Goal: Task Accomplishment & Management: Complete application form

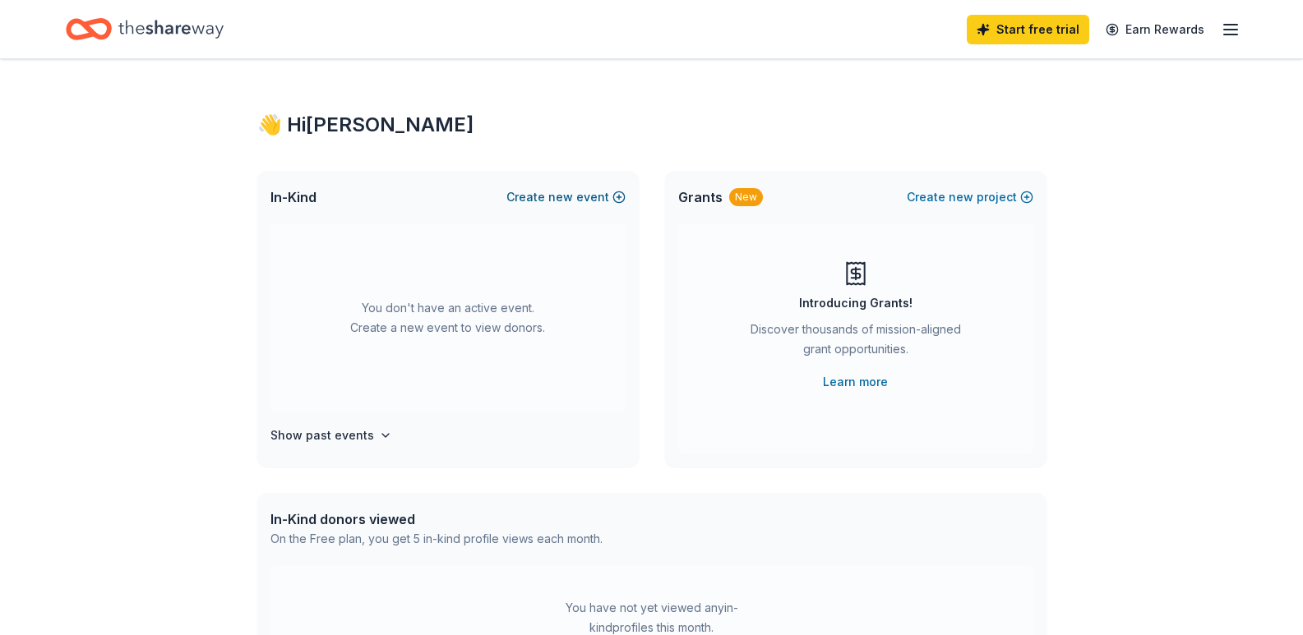
click at [617, 197] on button "Create new event" at bounding box center [565, 197] width 119 height 20
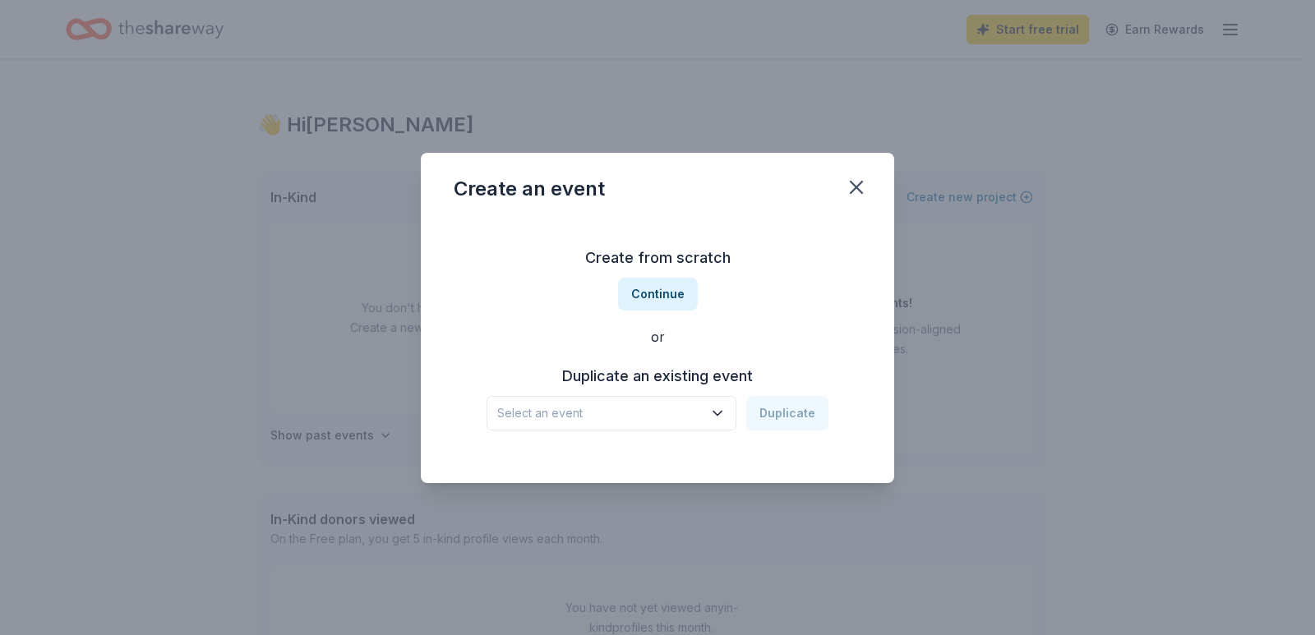
click at [712, 420] on icon "button" at bounding box center [717, 413] width 16 height 16
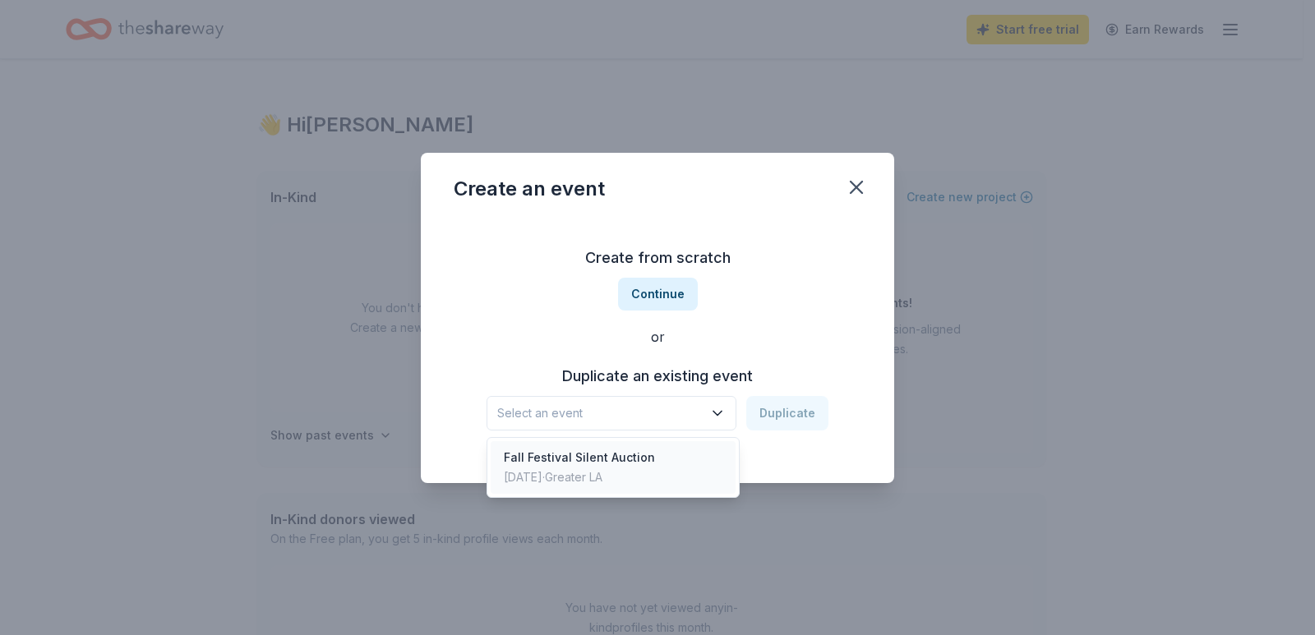
click at [625, 465] on div "Fall Festival Silent Auction" at bounding box center [579, 458] width 151 height 20
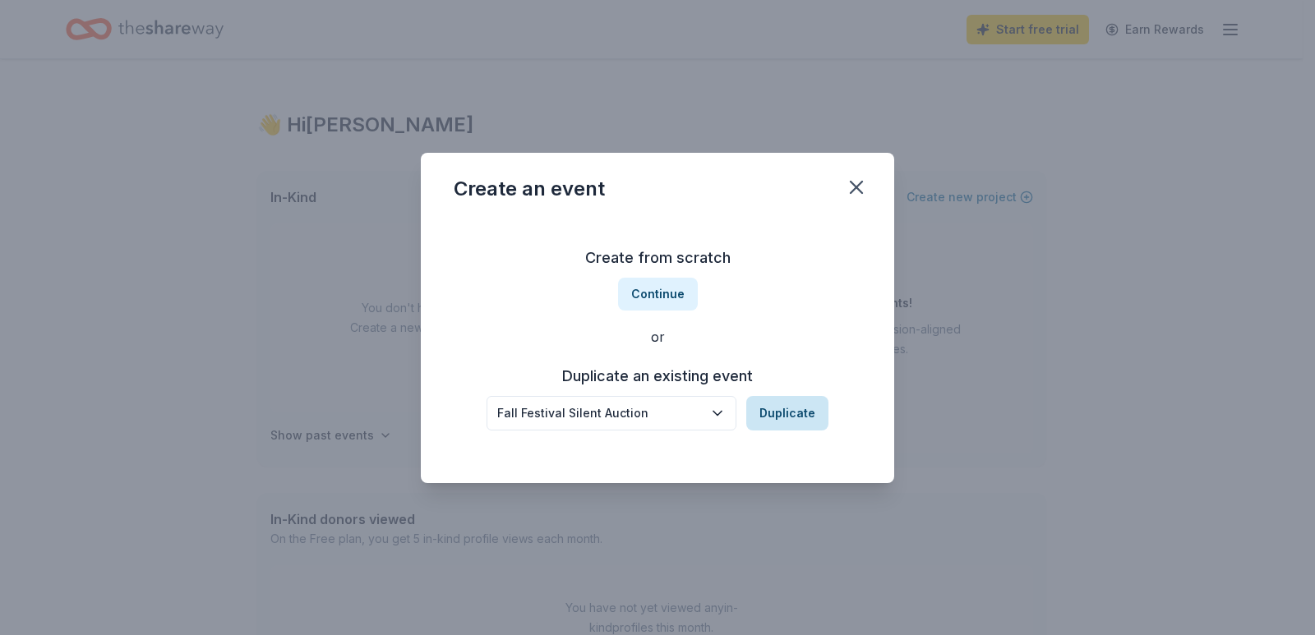
click at [791, 417] on button "Duplicate" at bounding box center [787, 413] width 82 height 35
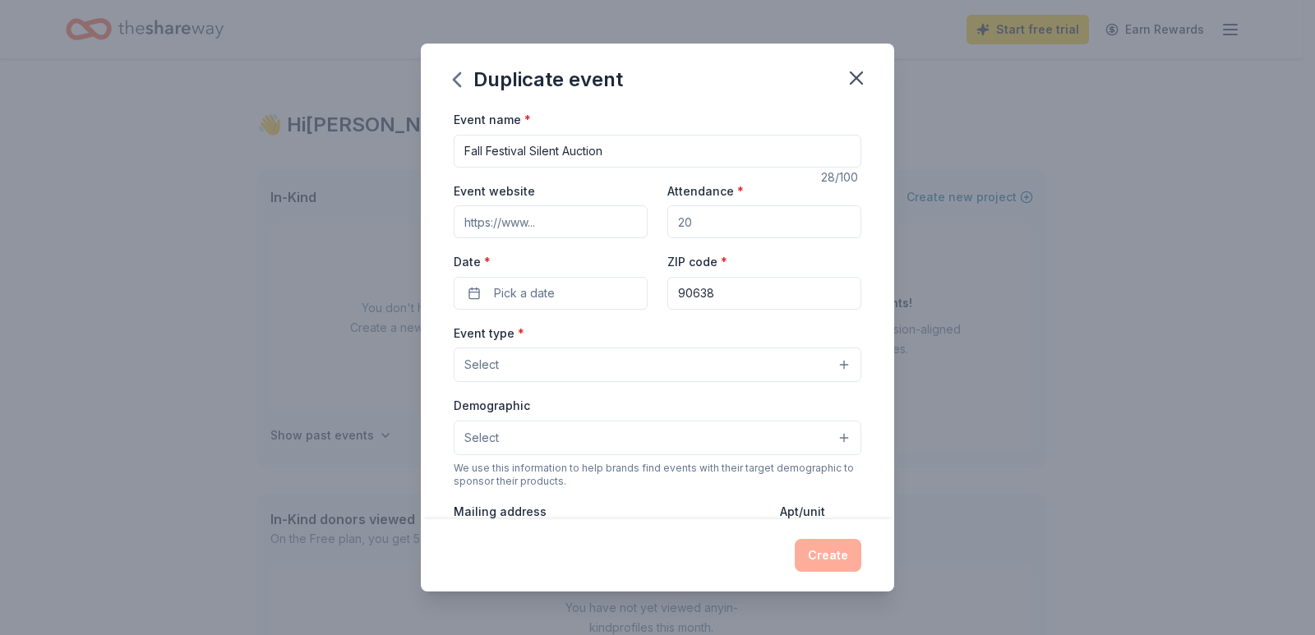
click at [712, 219] on input "Attendance *" at bounding box center [764, 221] width 194 height 33
type input "5"
type input "600"
click at [475, 293] on button "Pick a date" at bounding box center [551, 293] width 194 height 33
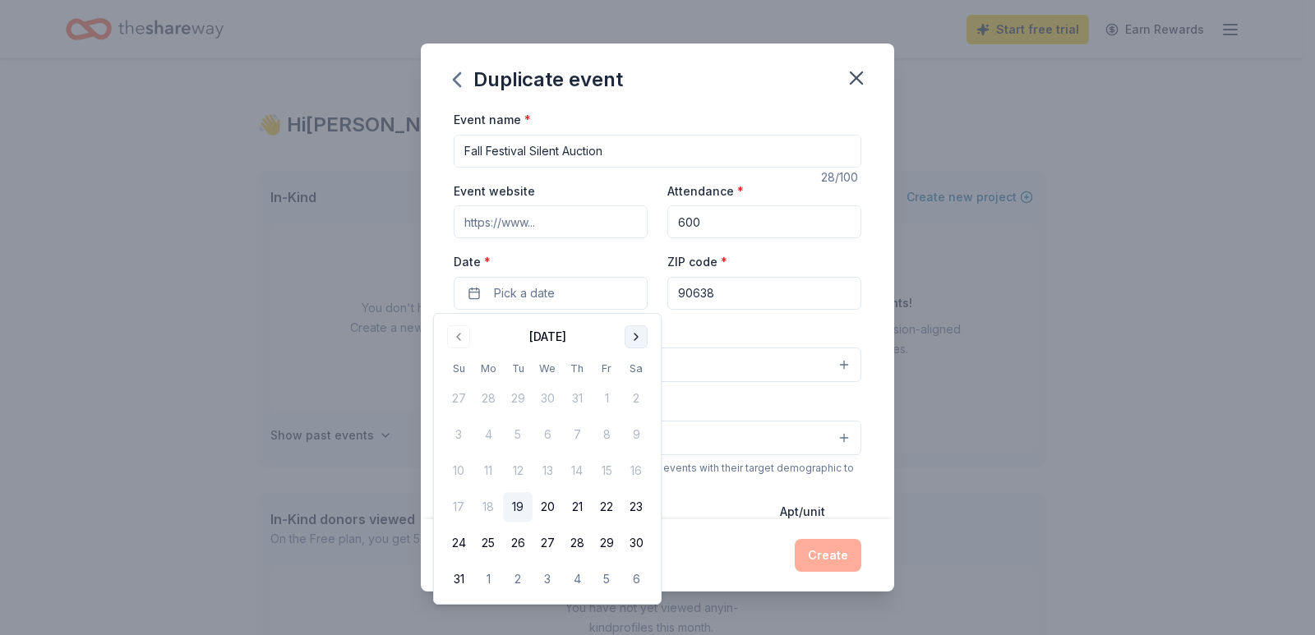
click at [637, 338] on button "Go to next month" at bounding box center [636, 336] width 23 height 23
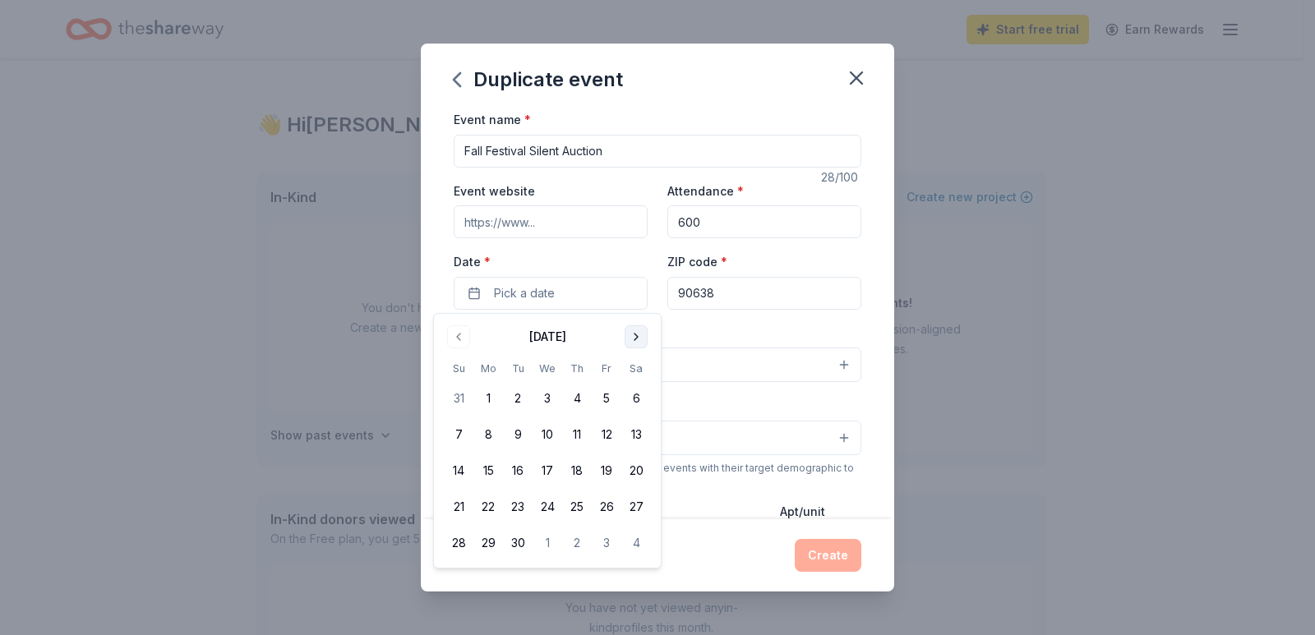
click at [637, 339] on button "Go to next month" at bounding box center [636, 336] width 23 height 23
click at [602, 507] on button "24" at bounding box center [607, 507] width 30 height 30
click at [783, 331] on div "Event type * Select" at bounding box center [658, 353] width 408 height 60
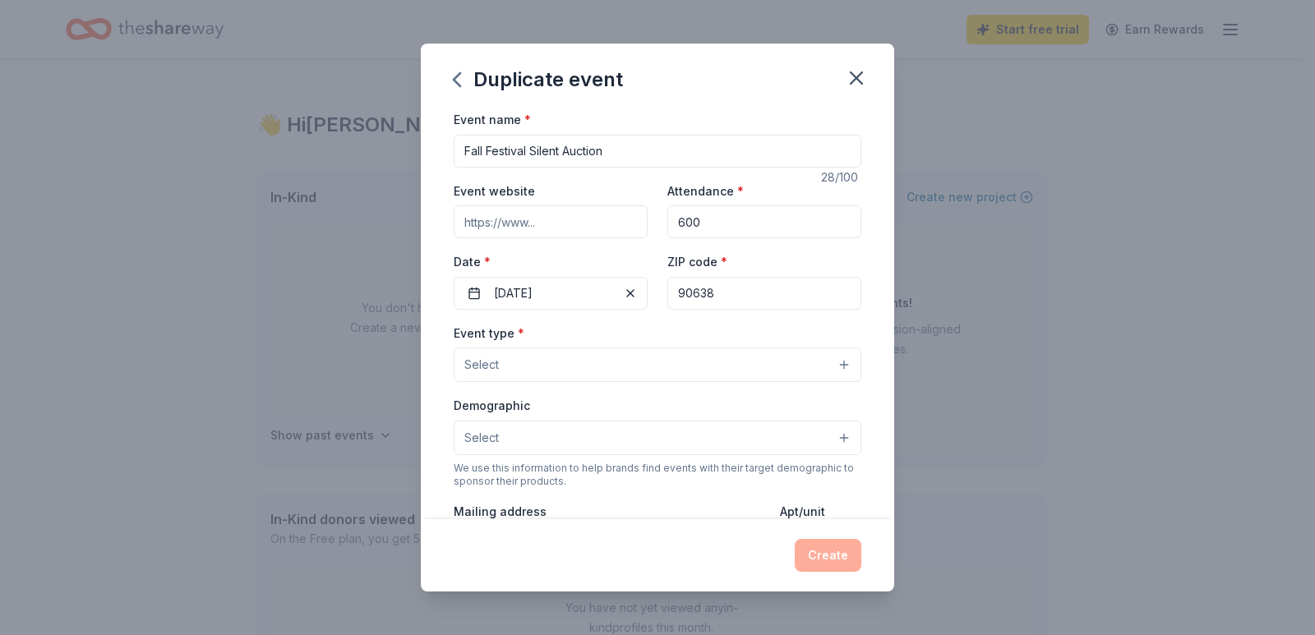
click at [837, 364] on button "Select" at bounding box center [658, 365] width 408 height 35
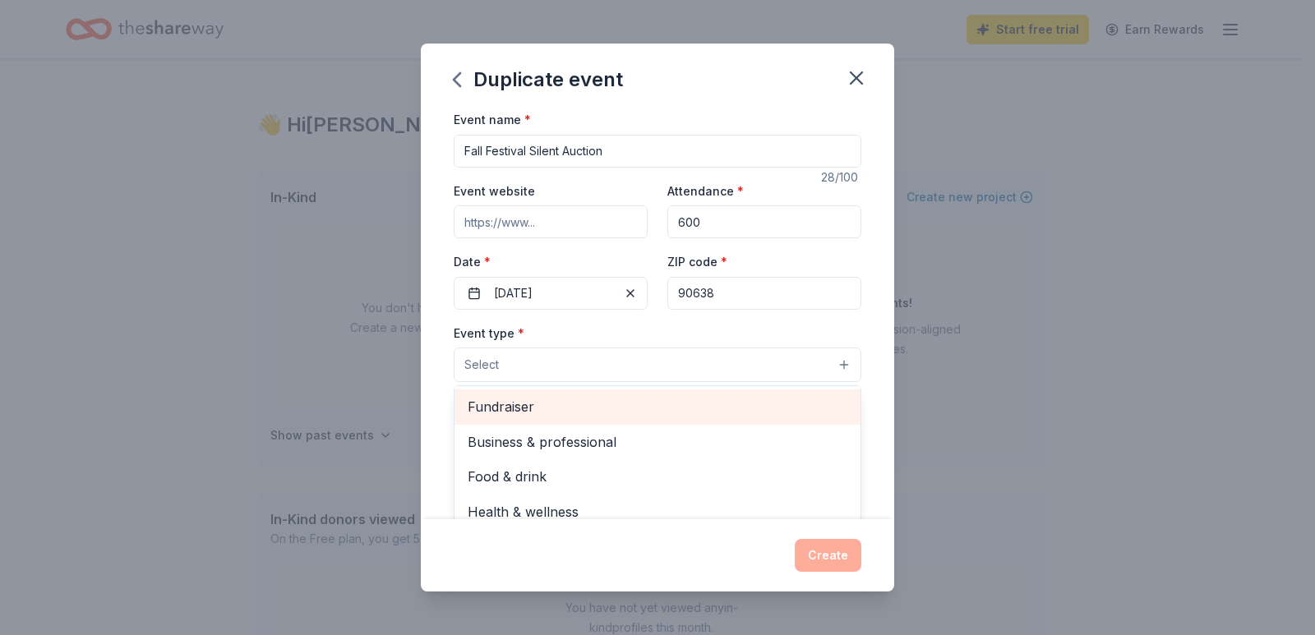
click at [533, 416] on span "Fundraiser" at bounding box center [658, 406] width 380 height 21
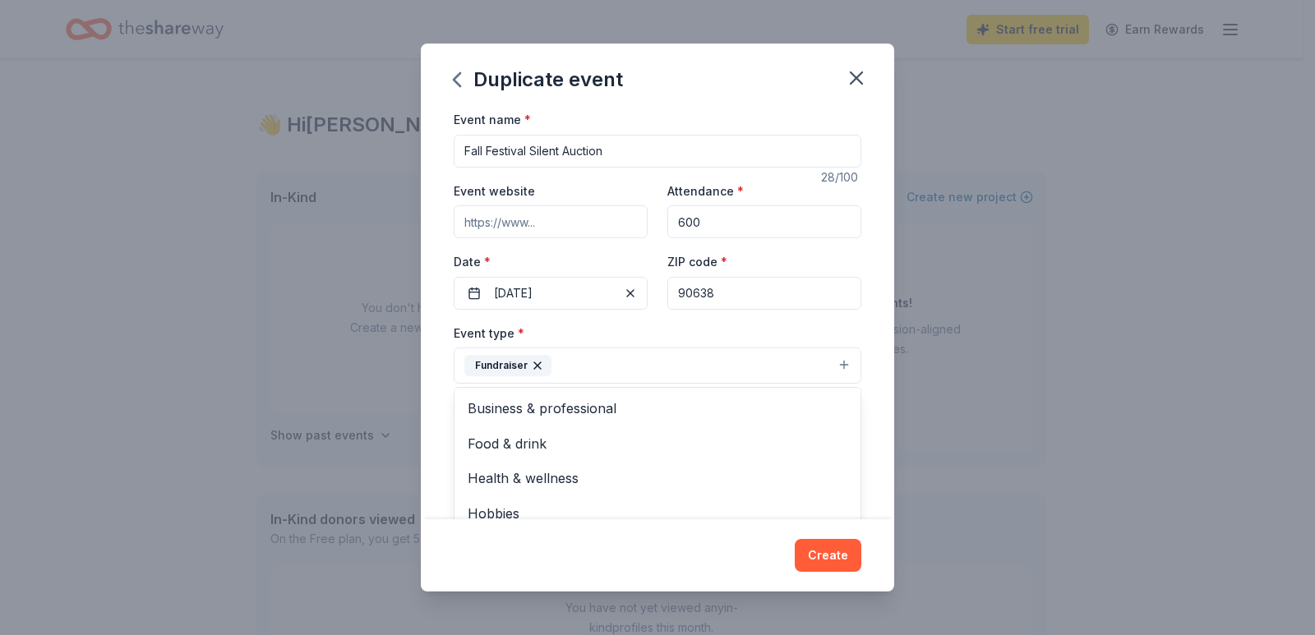
scroll to position [358, 0]
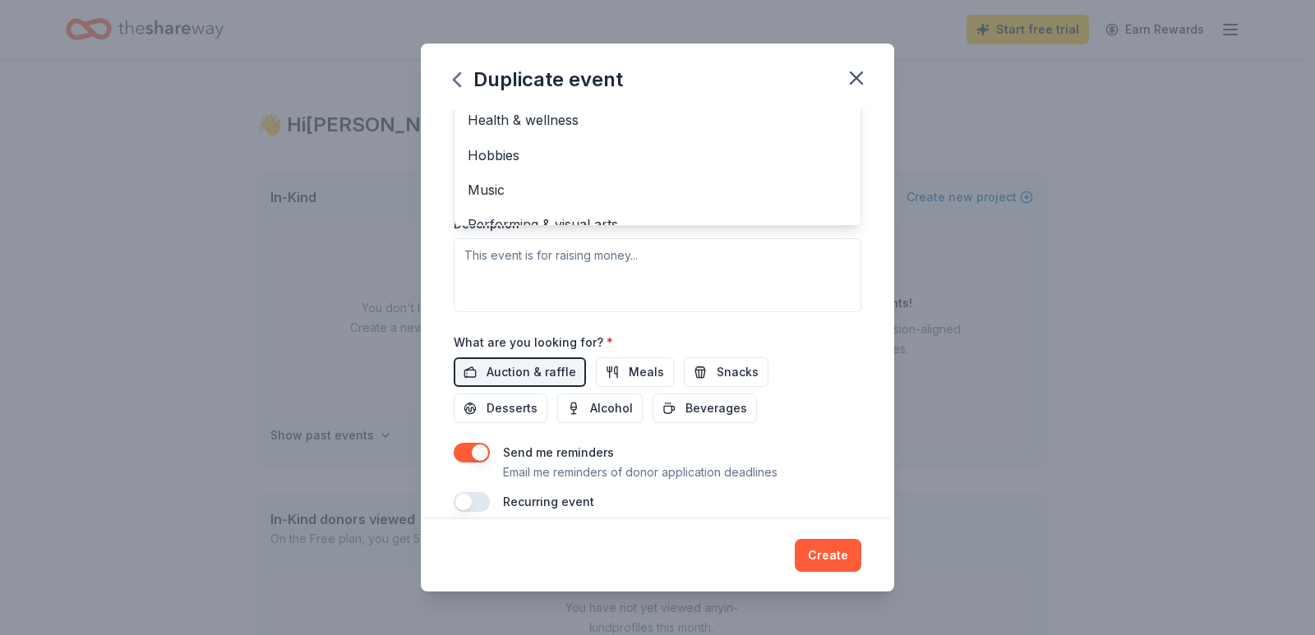
click at [814, 337] on div "Event name * Fall Festival Silent Auction 28 /100 Event website Attendance * 60…" at bounding box center [658, 131] width 408 height 761
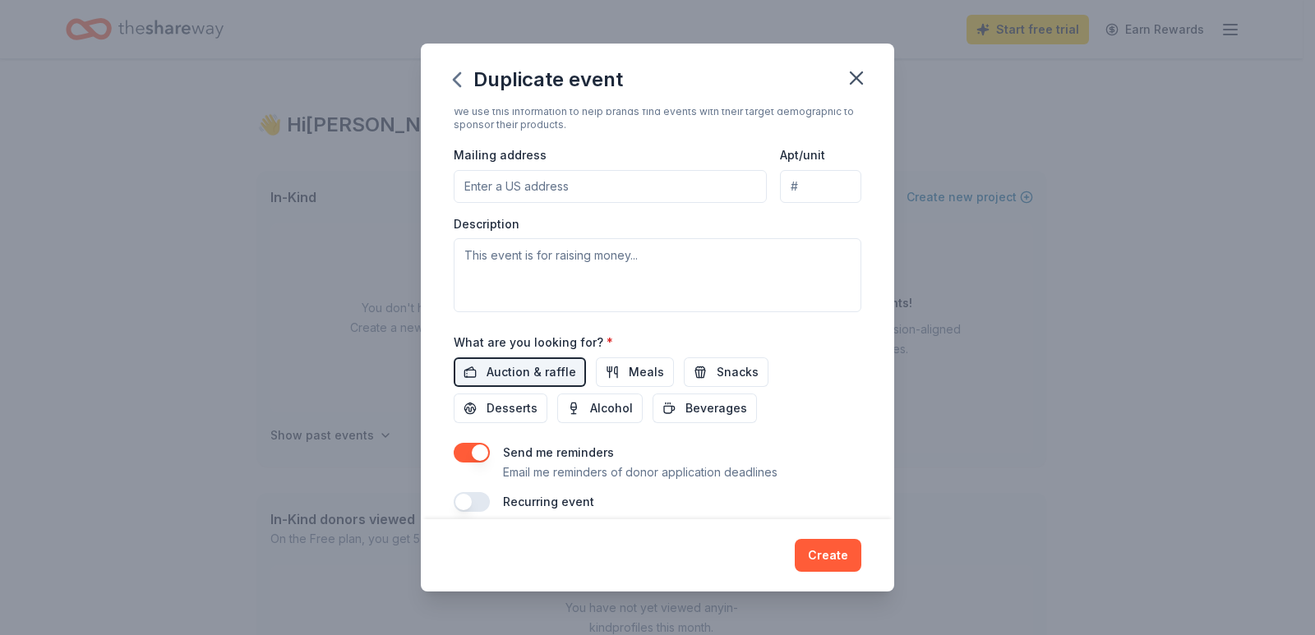
scroll to position [52, 0]
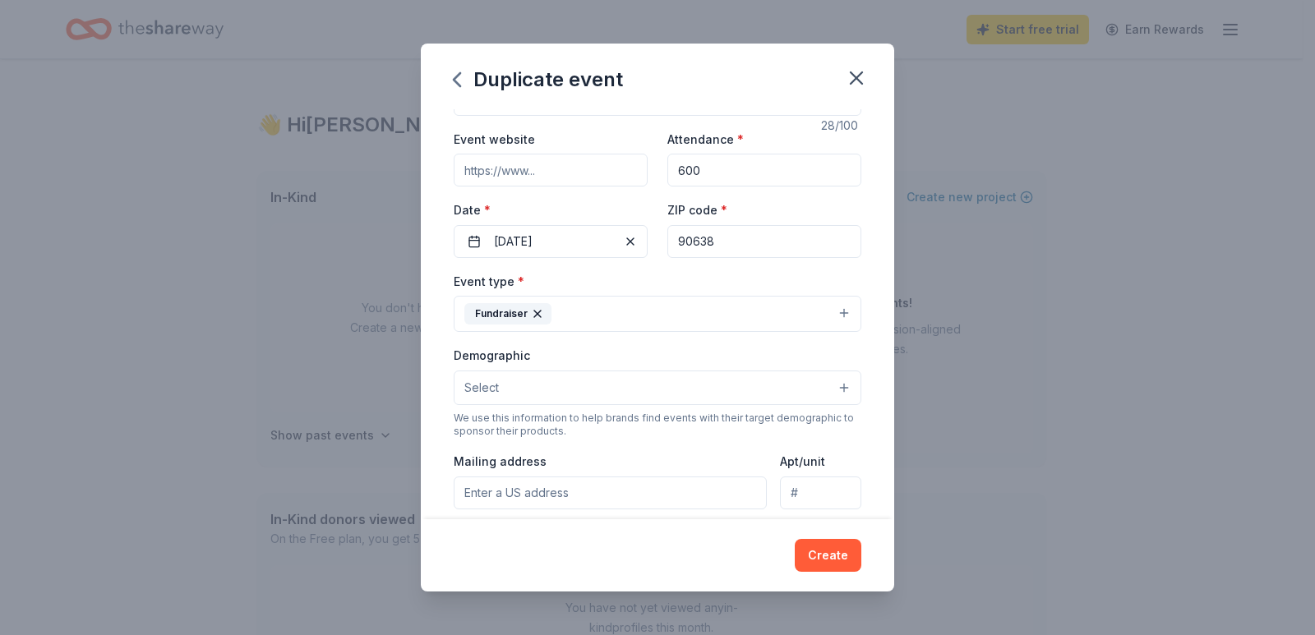
click at [540, 388] on button "Select" at bounding box center [658, 388] width 408 height 35
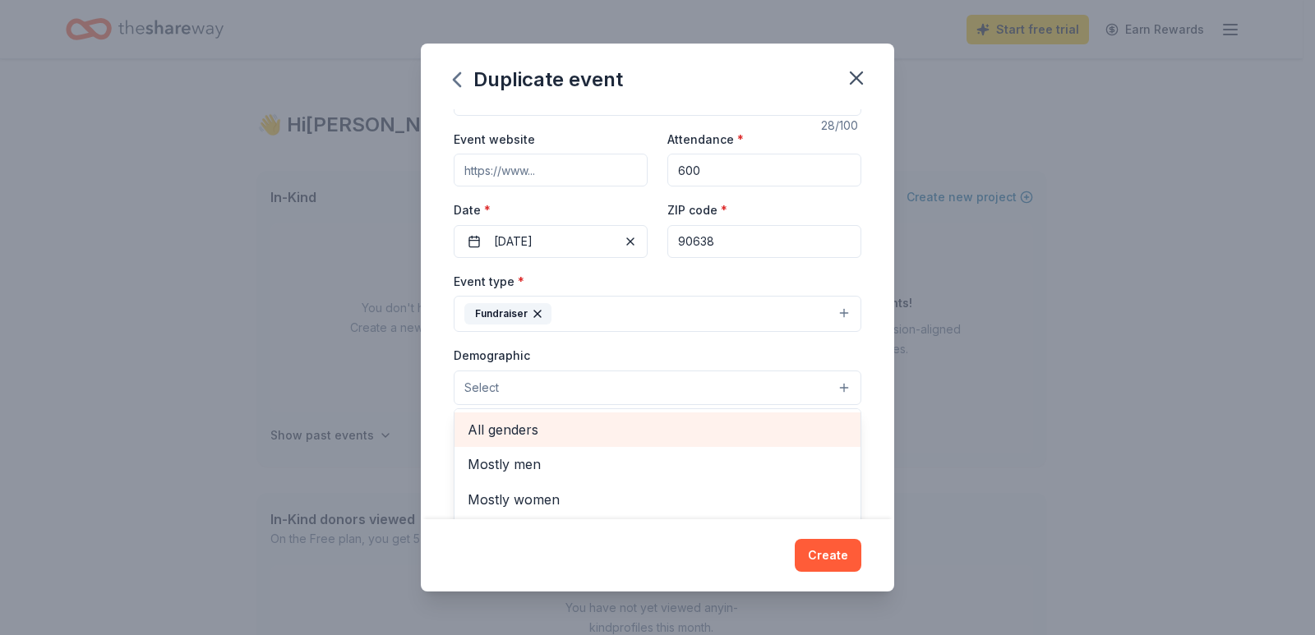
click at [542, 430] on span "All genders" at bounding box center [658, 429] width 380 height 21
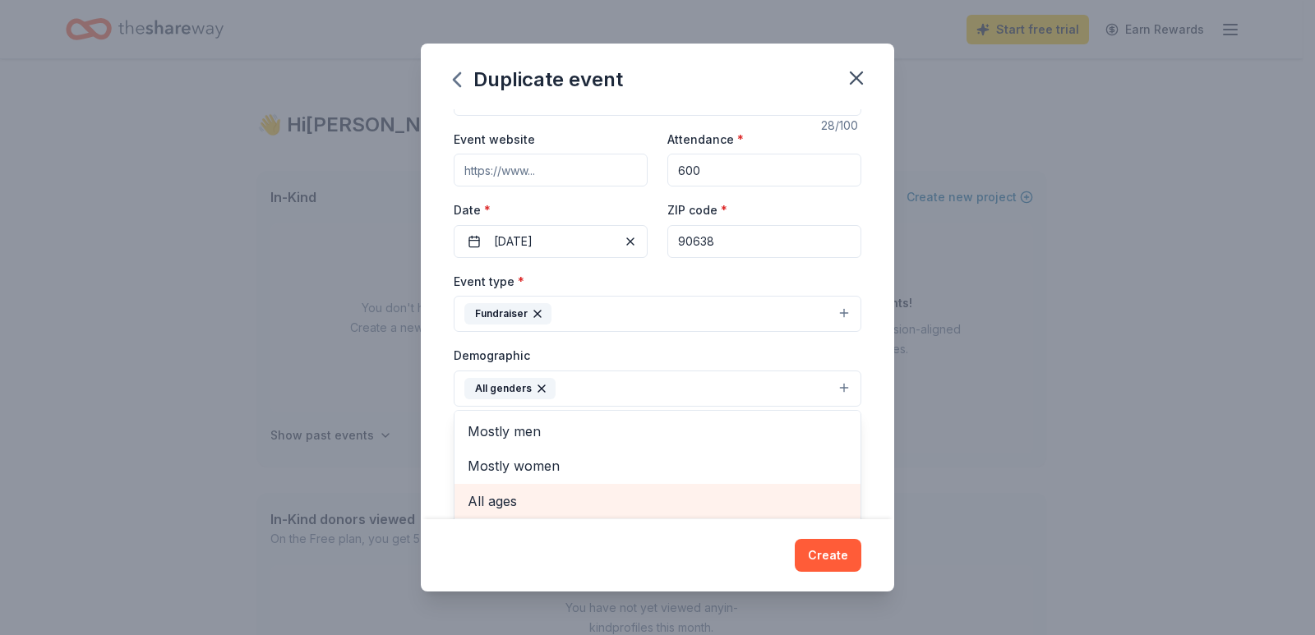
click at [501, 503] on span "All ages" at bounding box center [658, 501] width 380 height 21
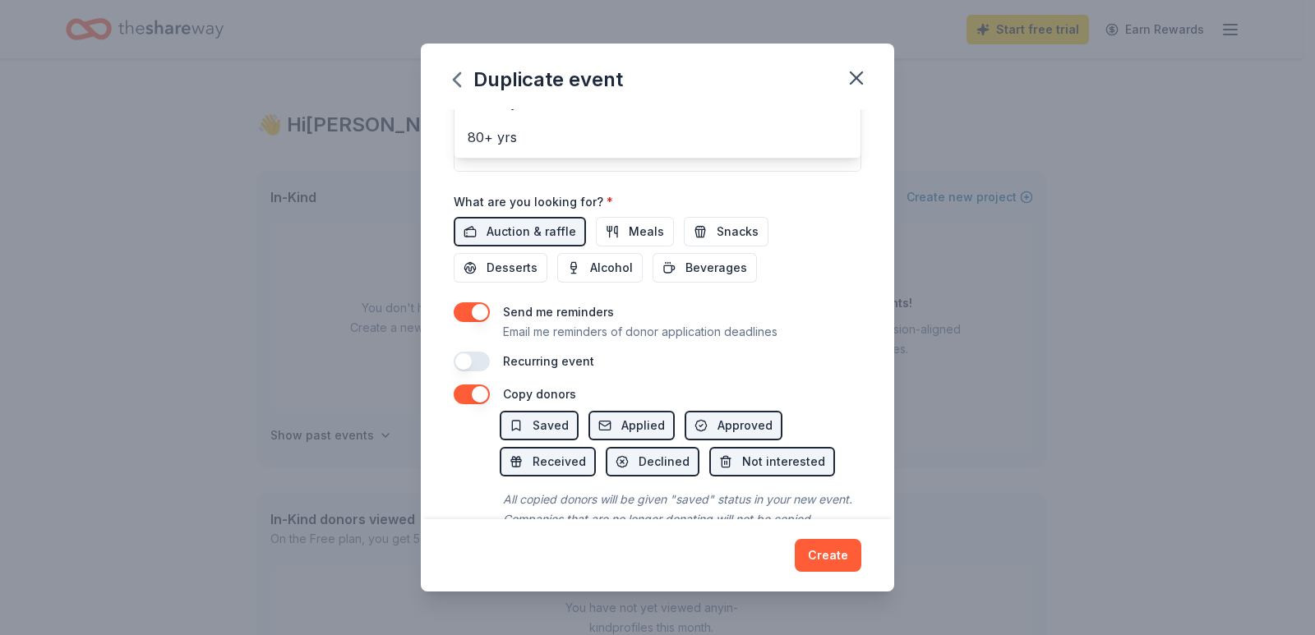
scroll to position [313, 0]
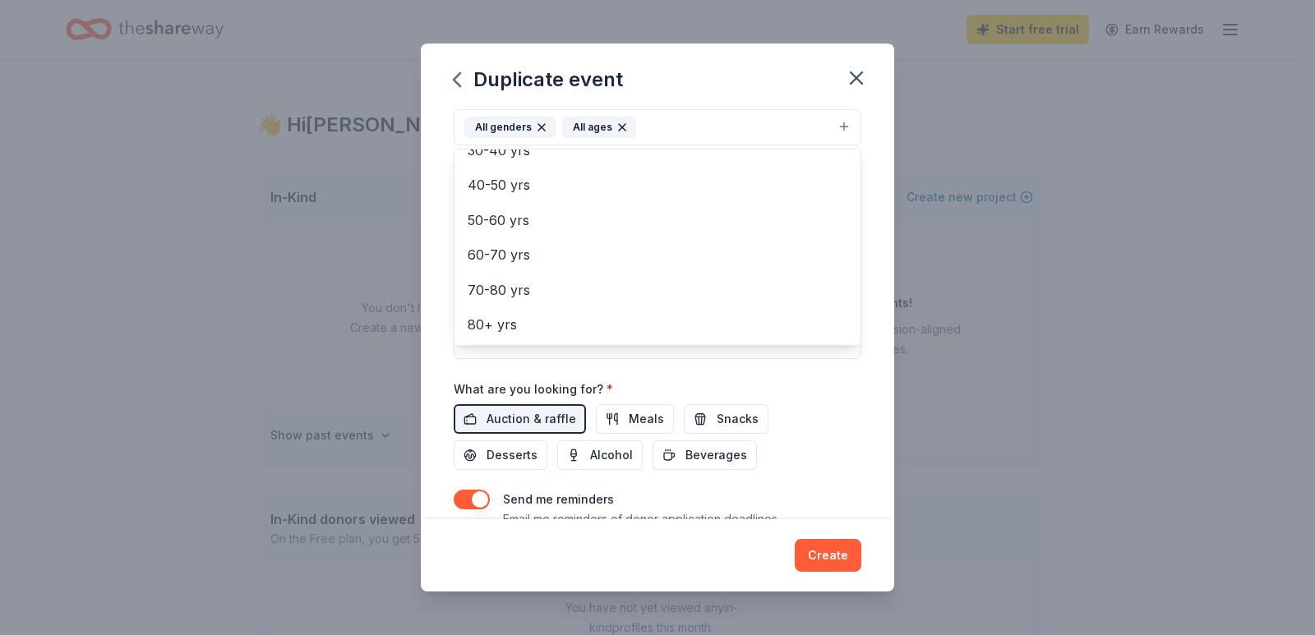
click at [873, 422] on div "Event name * Fall Festival Silent Auction 28 /100 Event website Attendance * 60…" at bounding box center [657, 314] width 473 height 410
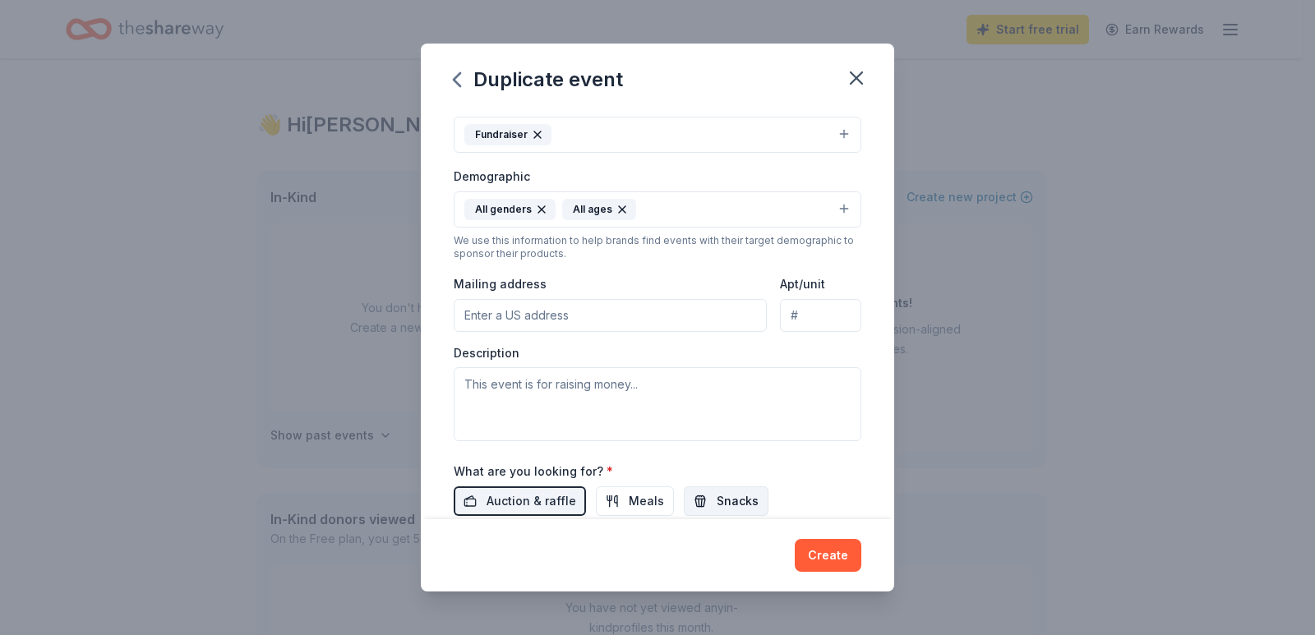
scroll to position [149, 0]
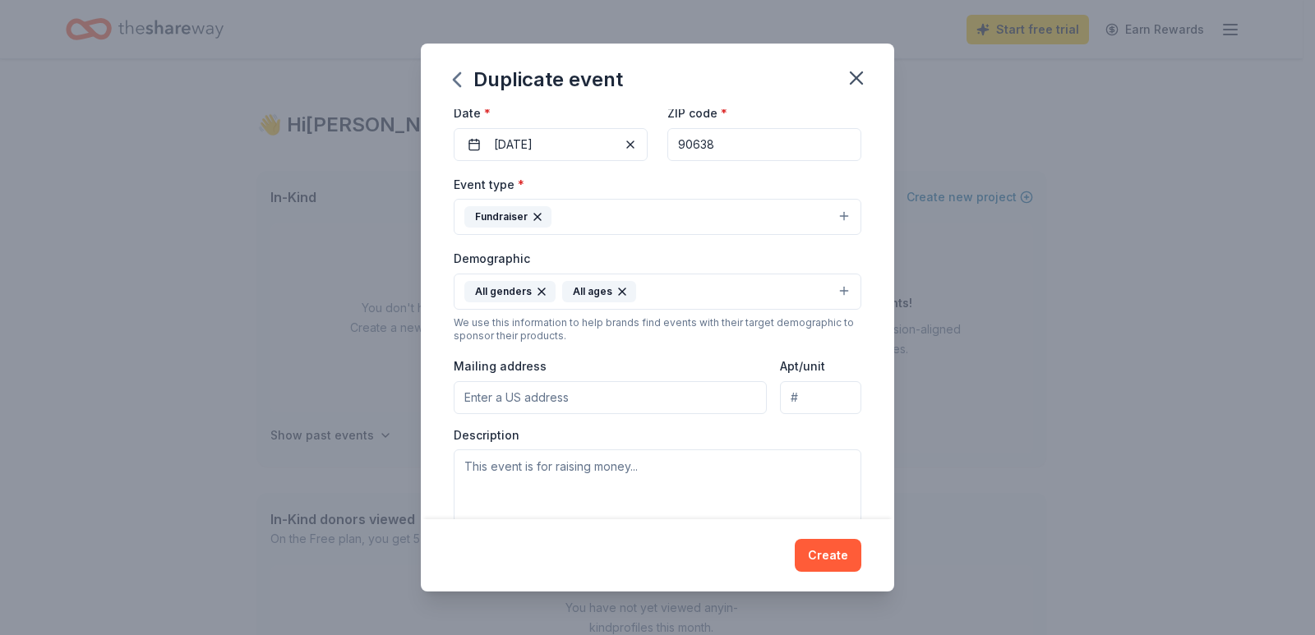
click at [542, 403] on input "Mailing address" at bounding box center [610, 397] width 313 height 33
type input "14607 E. Gardenhill Dr., La Mirada, CA, 90638"
click at [514, 466] on textarea at bounding box center [658, 487] width 408 height 74
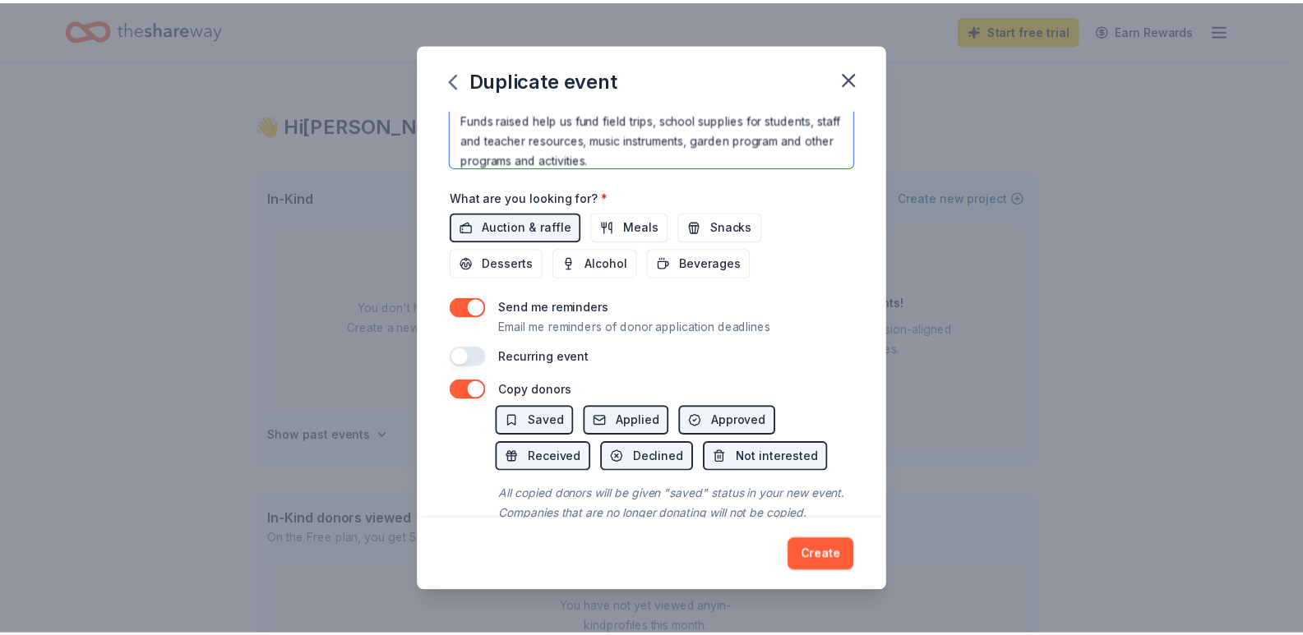
scroll to position [560, 0]
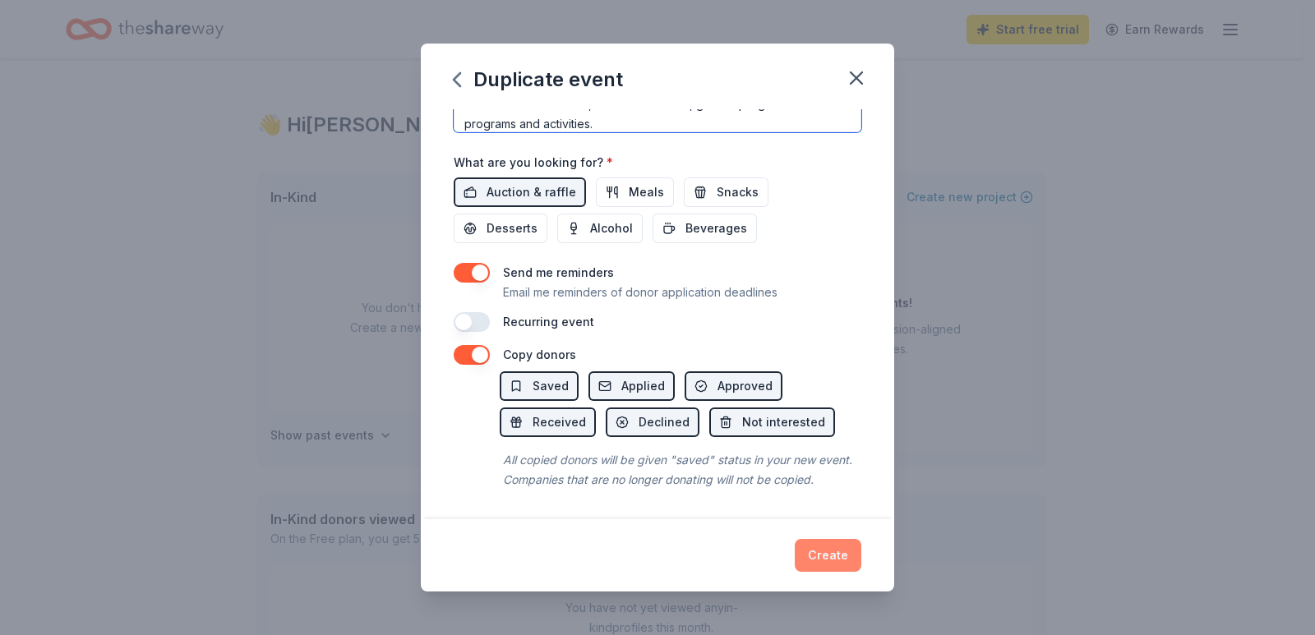
type textarea "We're raising funds to help support the students and staff at Gardenhill Elemen…"
click at [831, 550] on button "Create" at bounding box center [828, 555] width 67 height 33
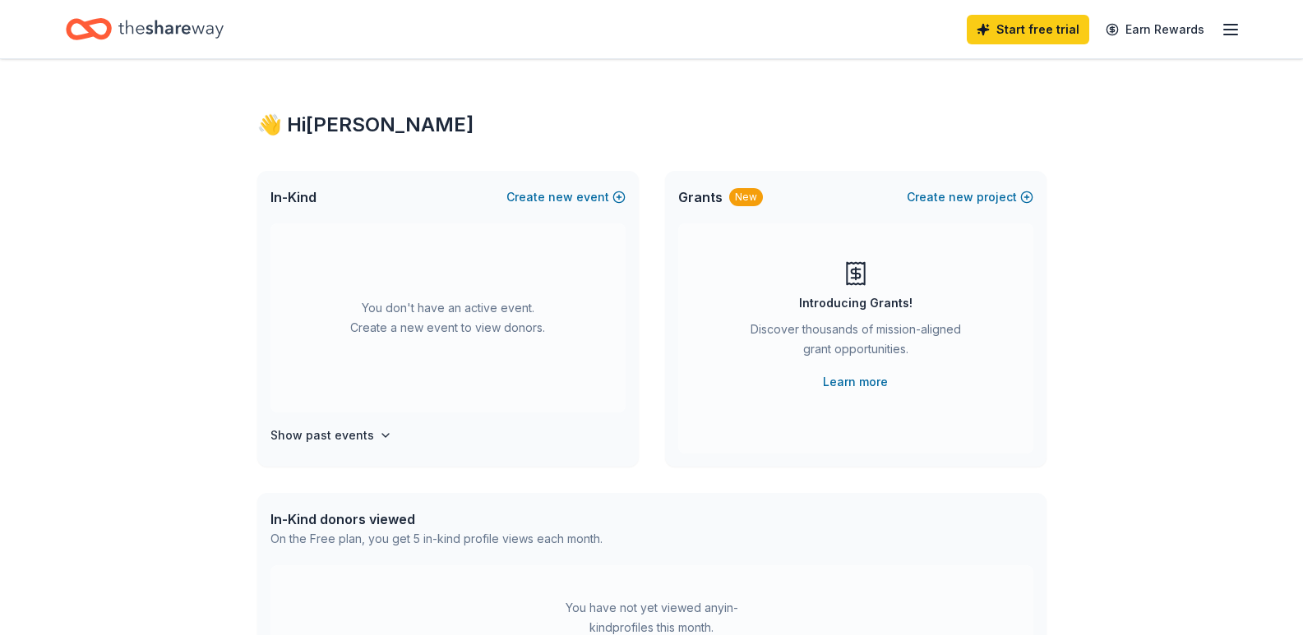
scroll to position [0, 0]
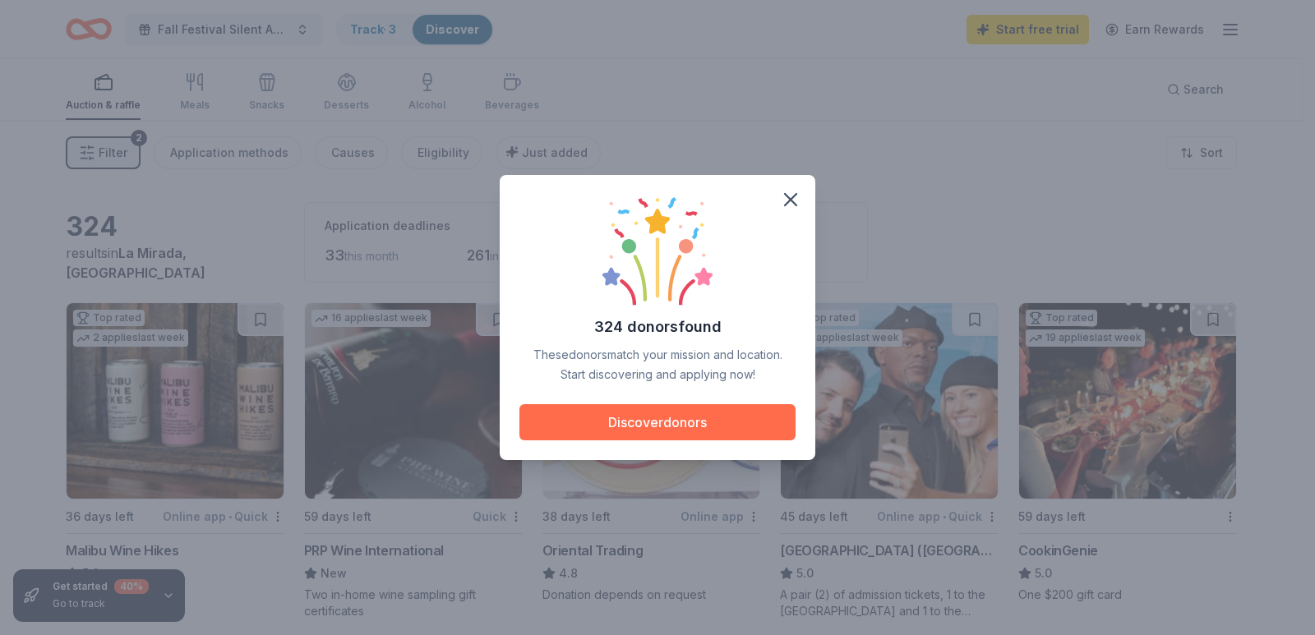
click at [649, 417] on button "Discover donors" at bounding box center [657, 422] width 276 height 36
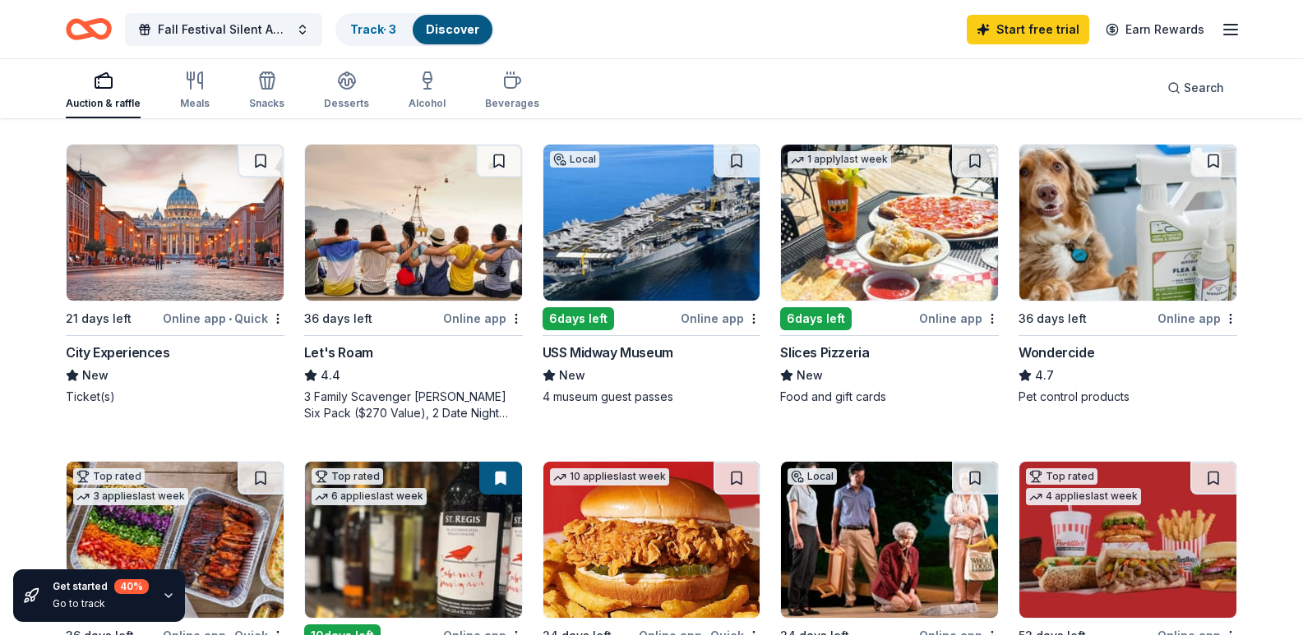
scroll to position [822, 0]
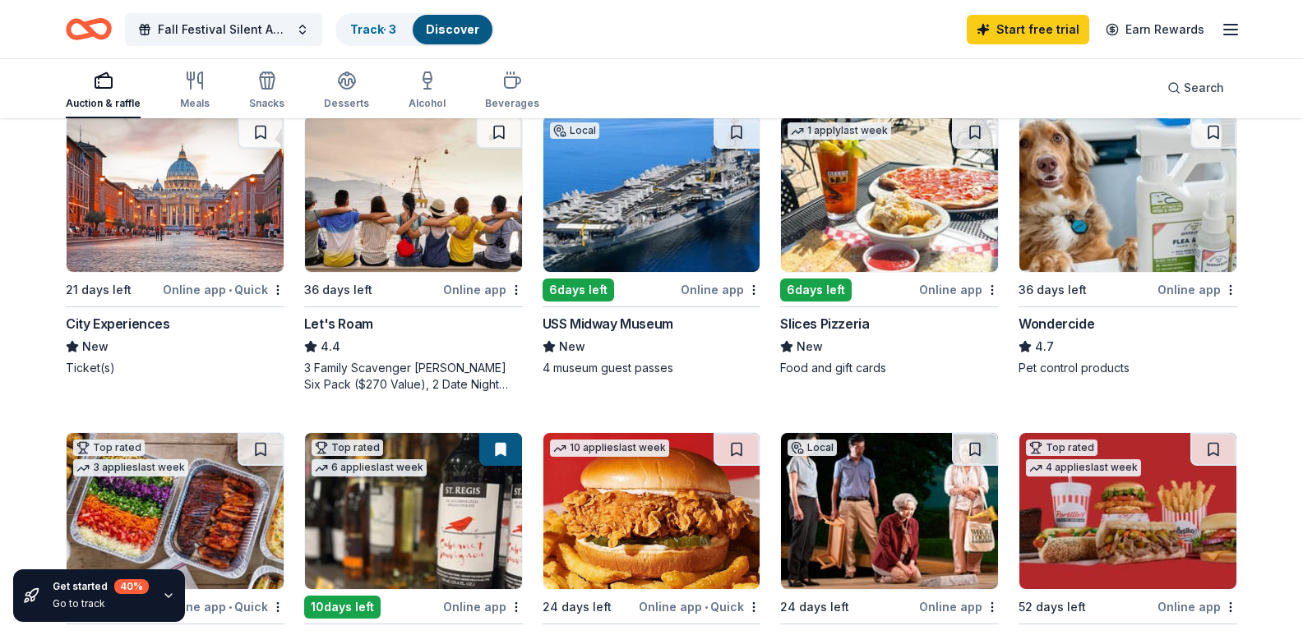
click at [574, 302] on div "6 days left" at bounding box center [577, 290] width 71 height 23
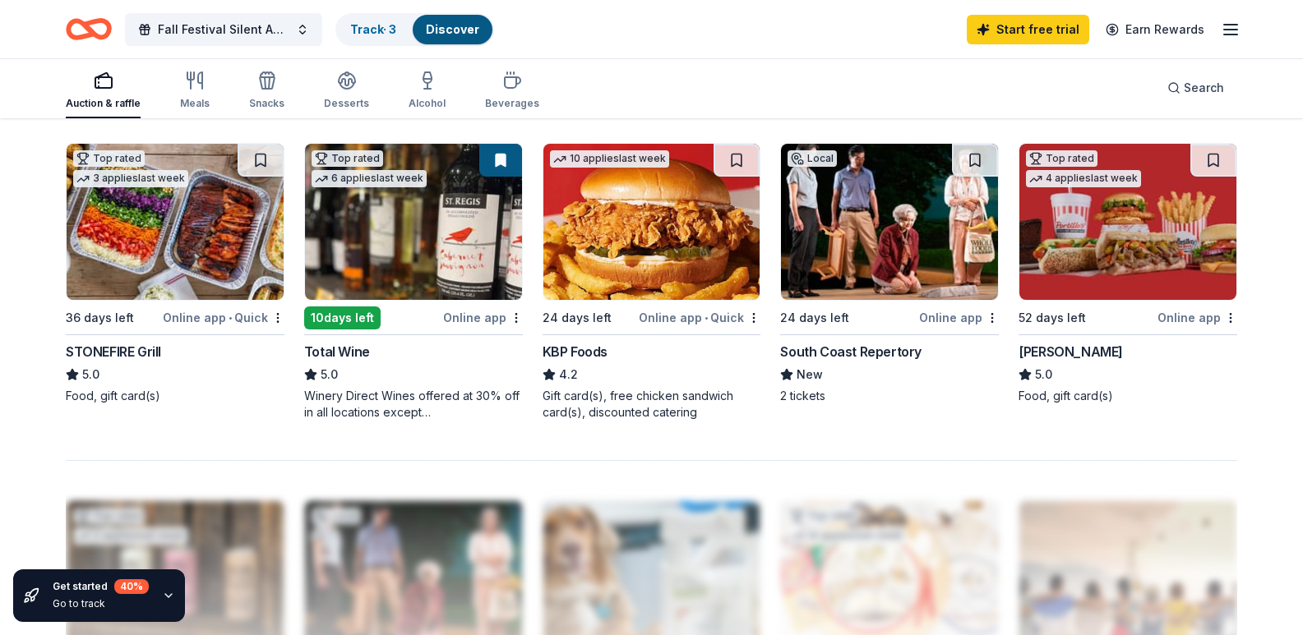
scroll to position [1151, 0]
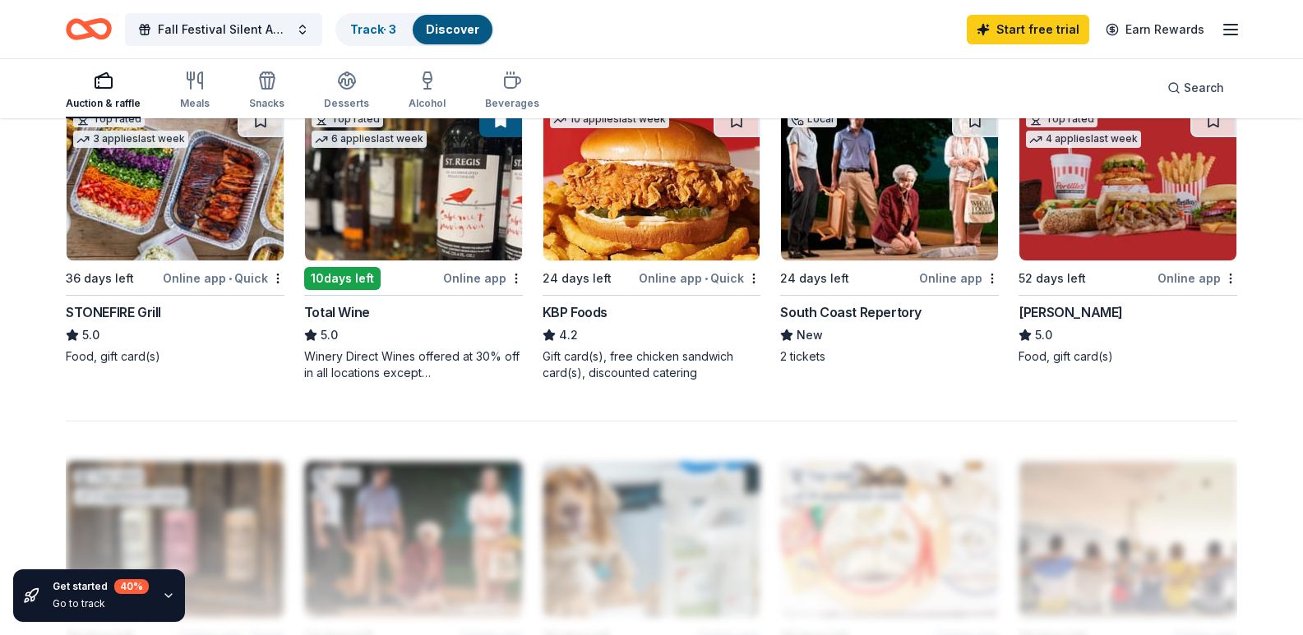
click at [163, 261] on img at bounding box center [175, 182] width 217 height 156
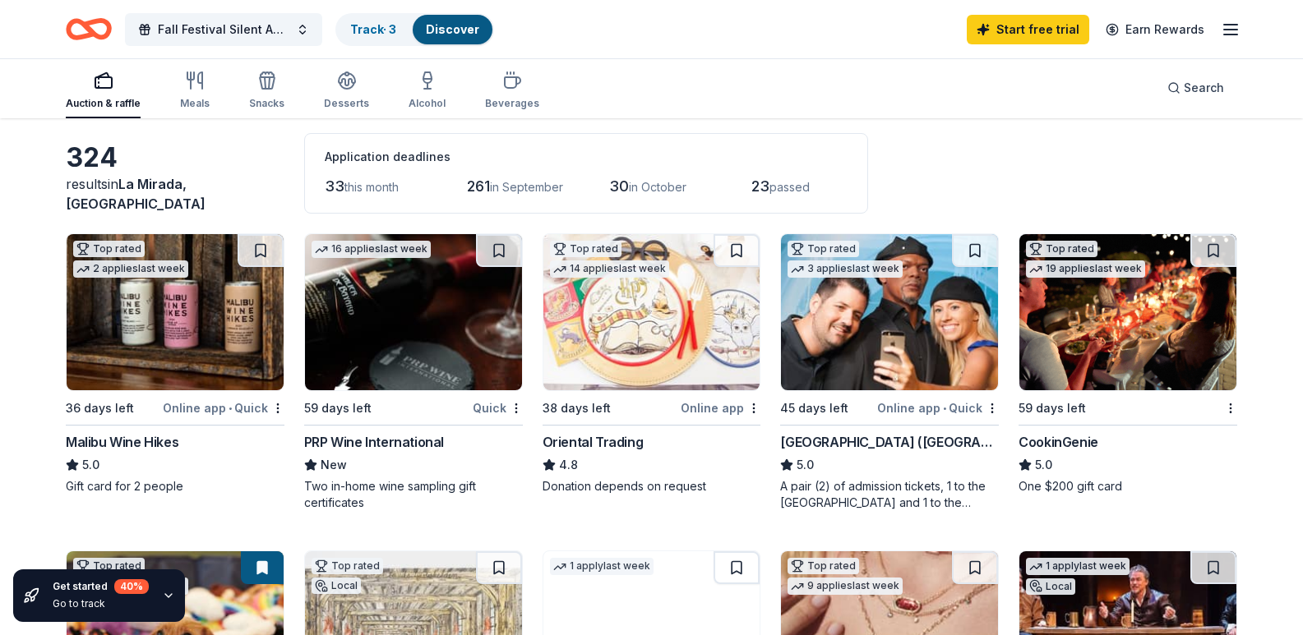
scroll to position [0, 0]
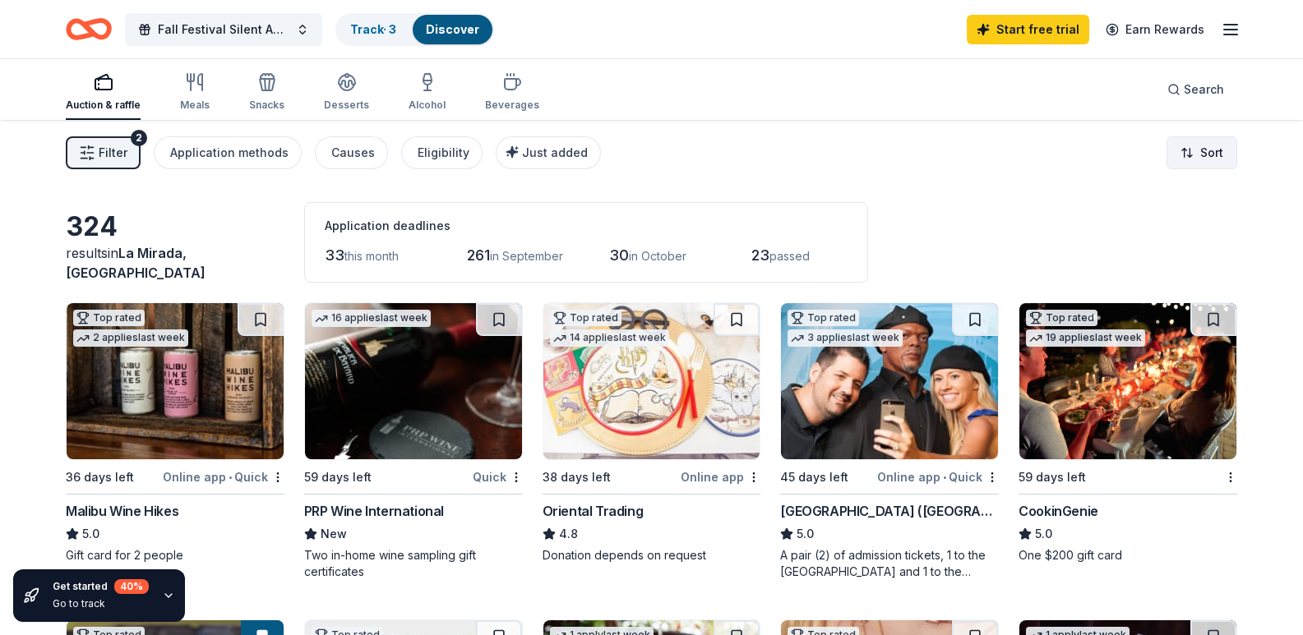
click at [1206, 156] on html "Fall Festival Silent Auction Track · 3 Discover Start free trial Earn Rewards A…" at bounding box center [651, 317] width 1303 height 635
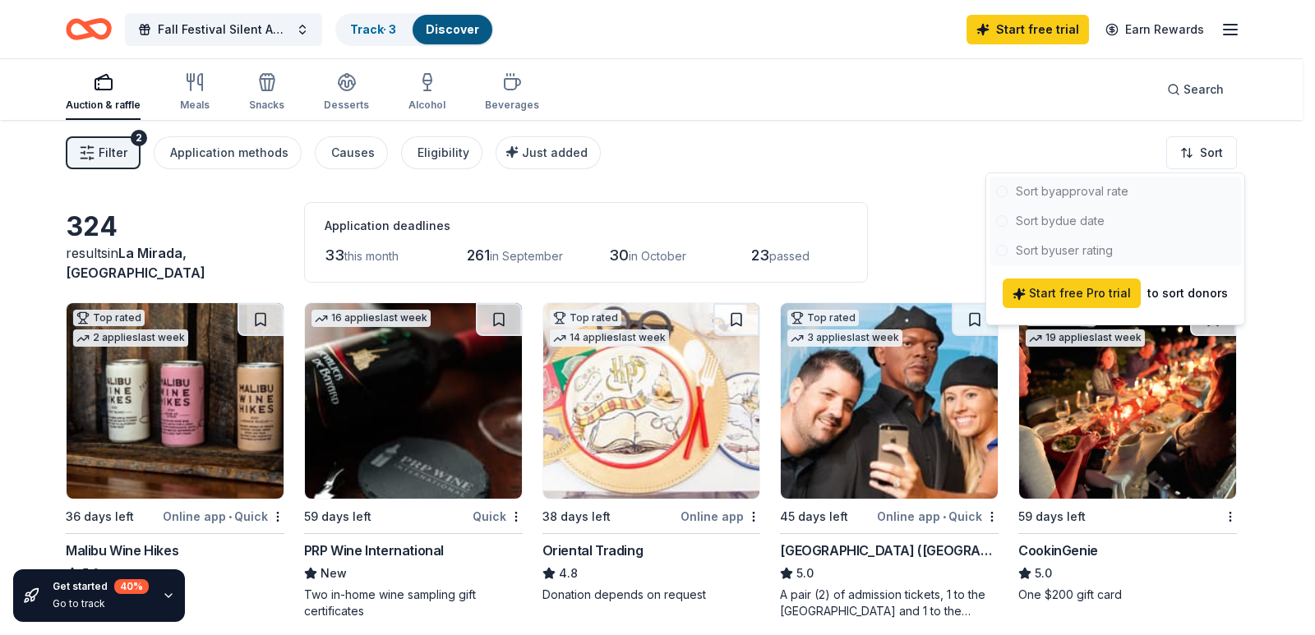
click at [1077, 187] on div at bounding box center [1114, 221] width 251 height 89
click at [1072, 193] on div at bounding box center [1114, 221] width 251 height 89
click at [664, 159] on html "Fall Festival Silent Auction Track · 3 Discover Start free trial Earn Rewards A…" at bounding box center [657, 317] width 1315 height 635
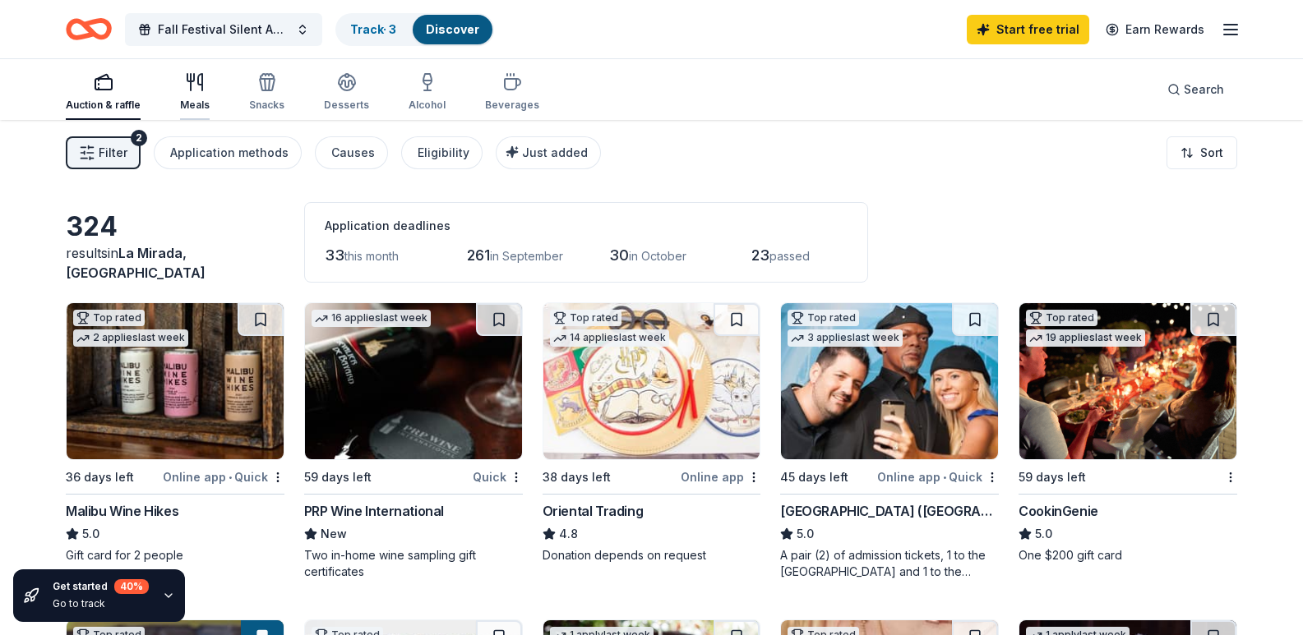
click at [196, 81] on icon "button" at bounding box center [195, 82] width 20 height 20
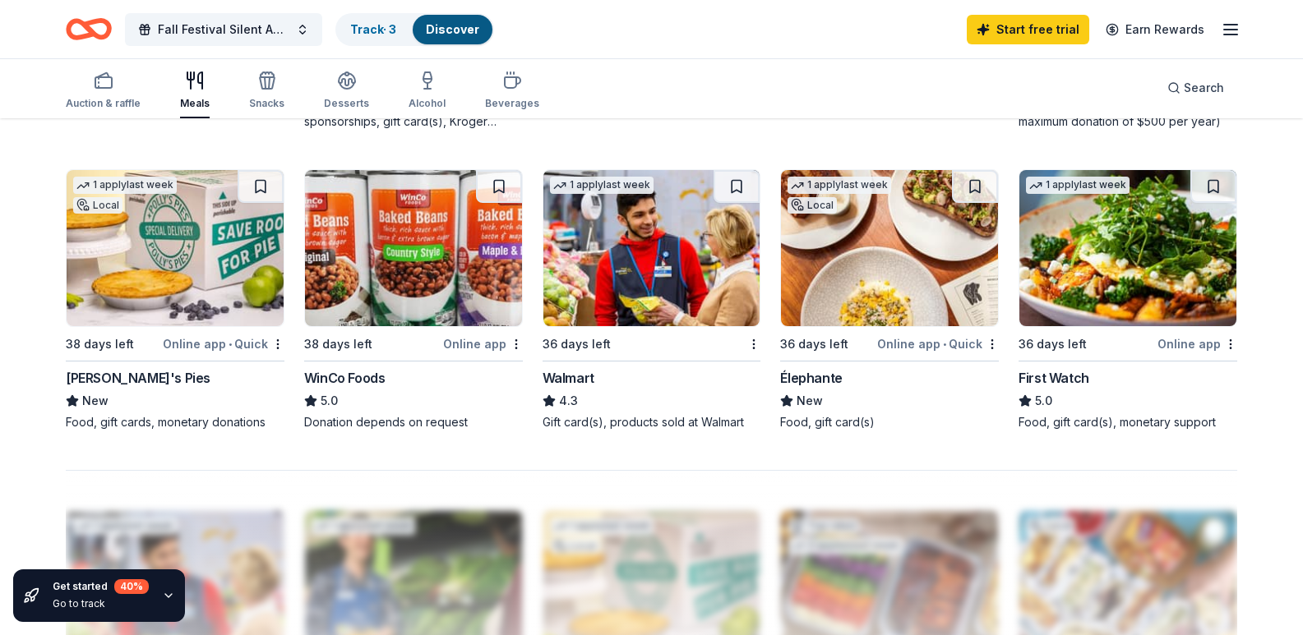
scroll to position [1151, 0]
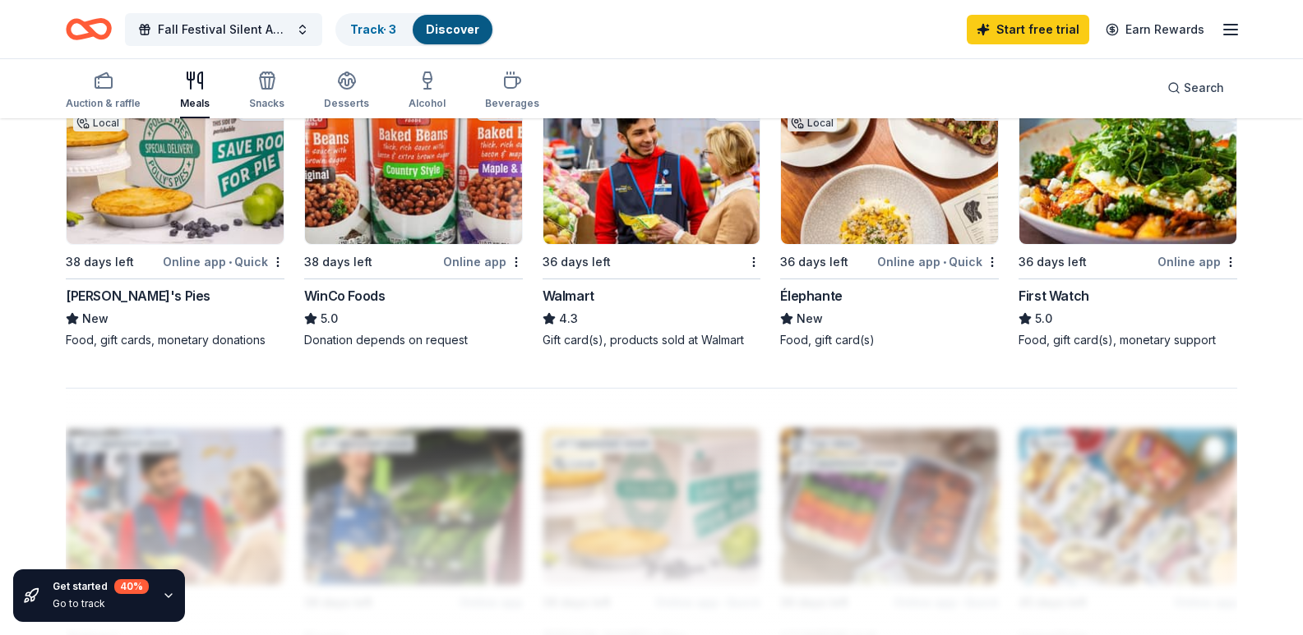
click at [643, 244] on img at bounding box center [651, 166] width 217 height 156
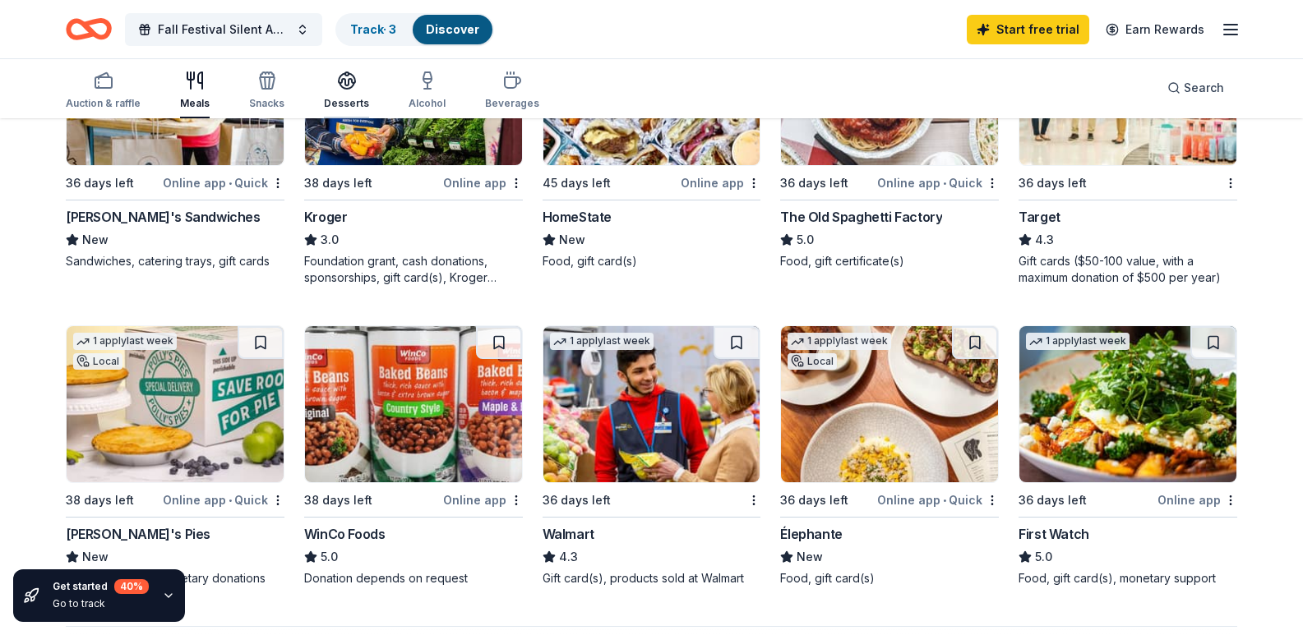
scroll to position [904, 0]
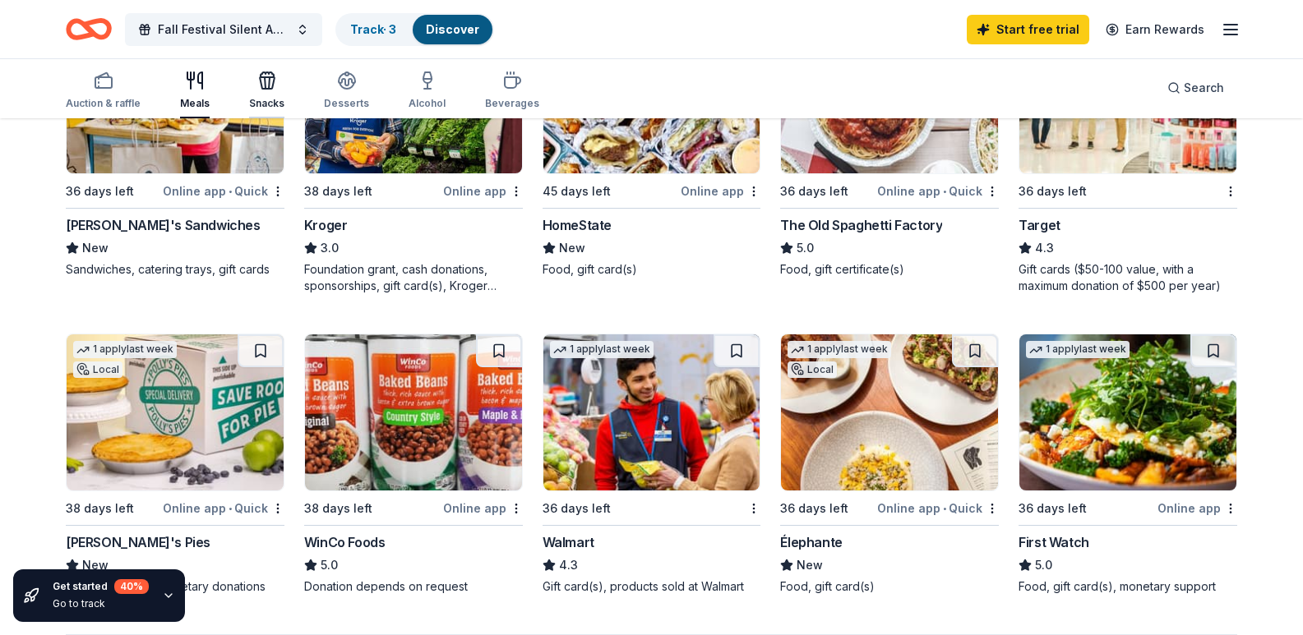
click at [252, 95] on div "Snacks" at bounding box center [266, 90] width 35 height 39
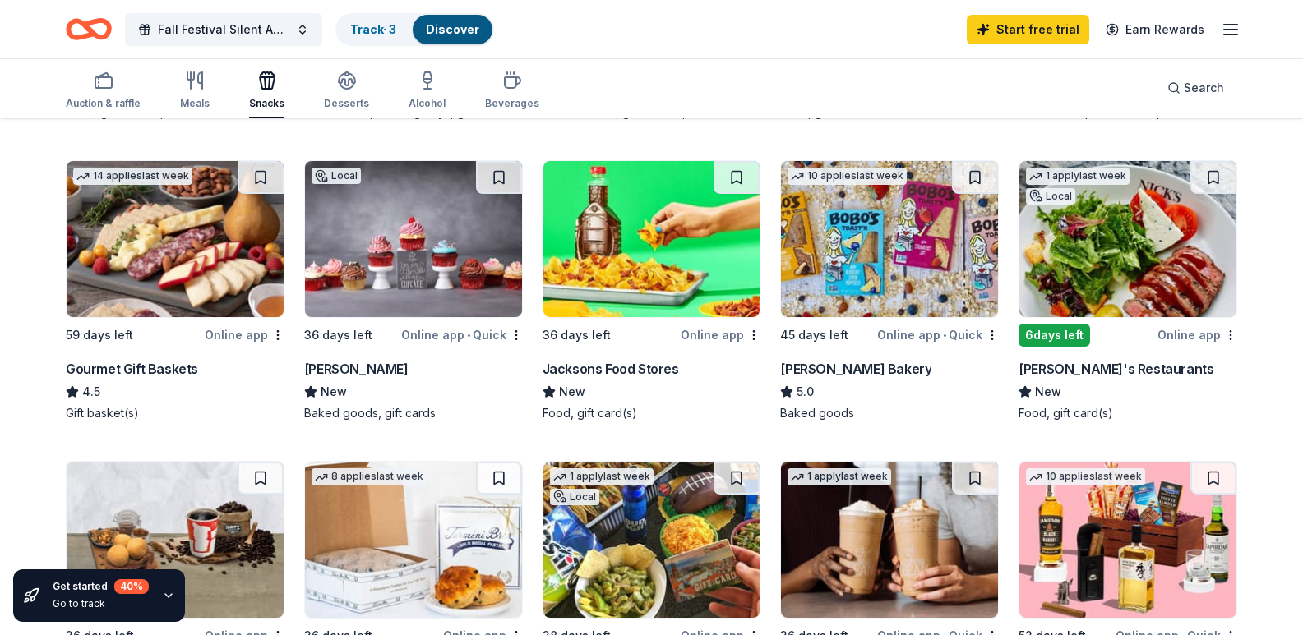
scroll to position [493, 0]
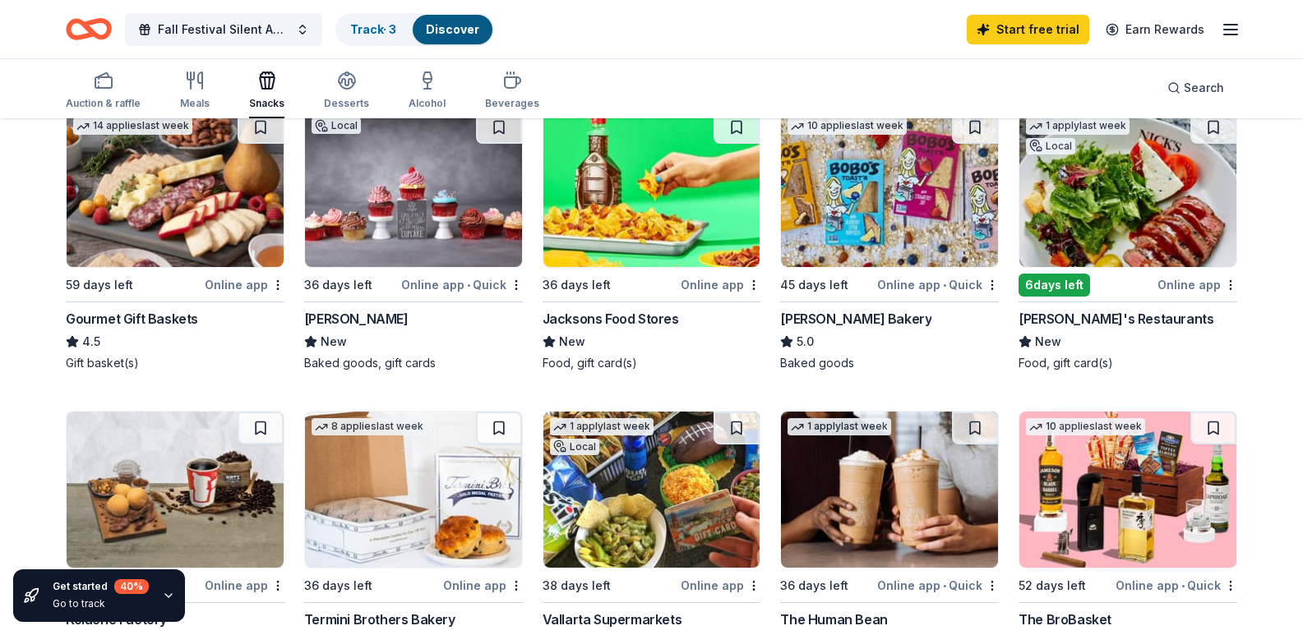
click at [182, 232] on img at bounding box center [175, 189] width 217 height 156
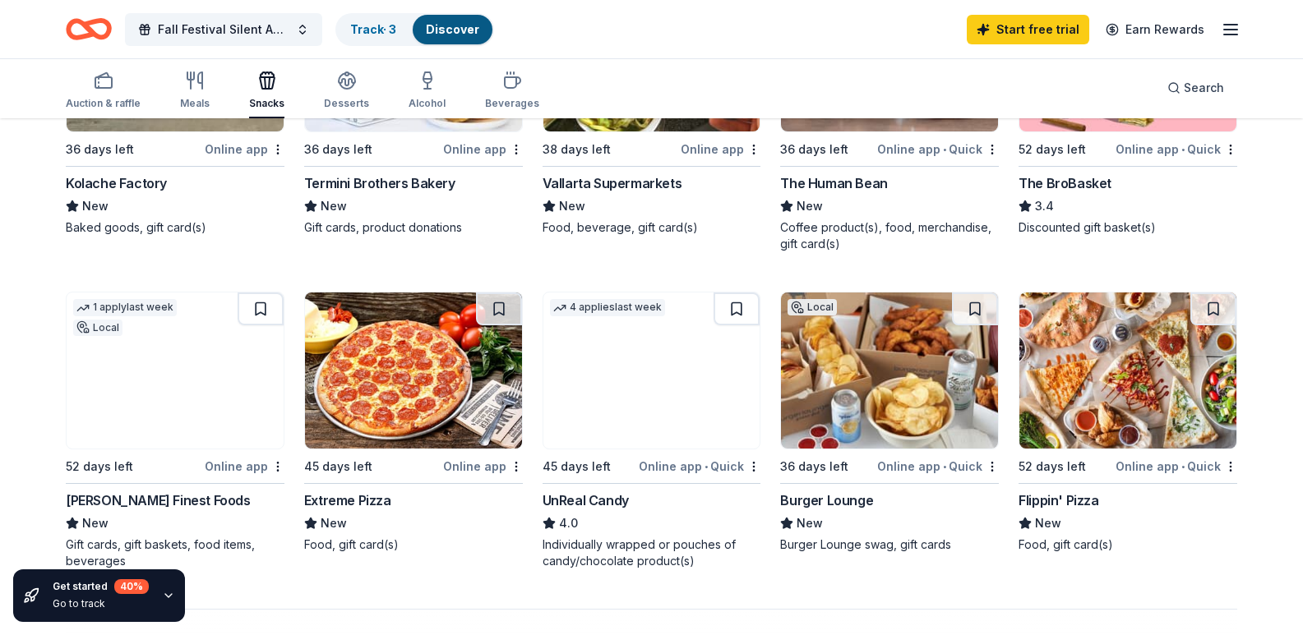
scroll to position [740, 0]
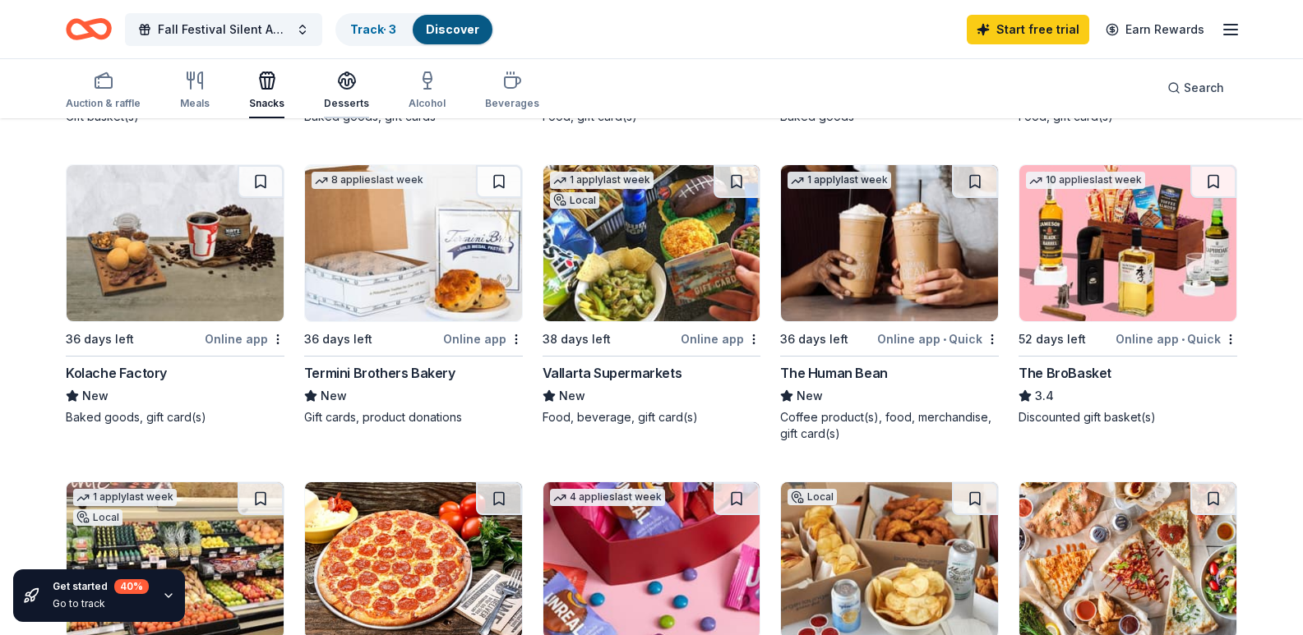
click at [345, 95] on div "Desserts" at bounding box center [346, 90] width 45 height 39
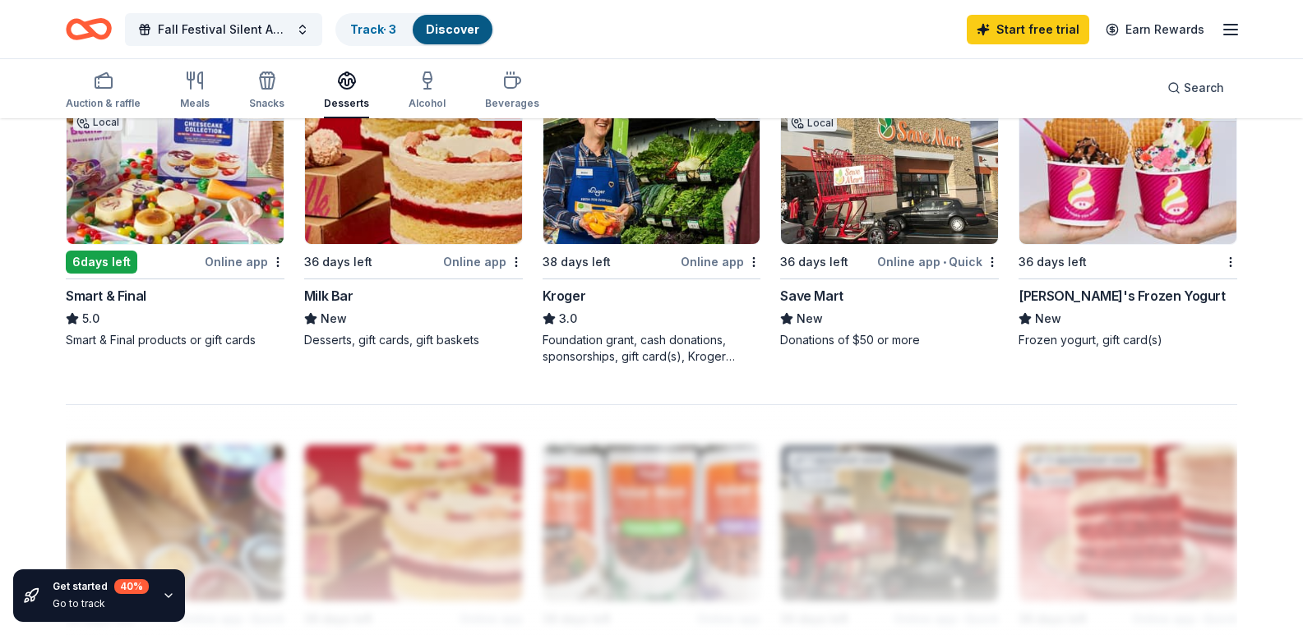
scroll to position [822, 0]
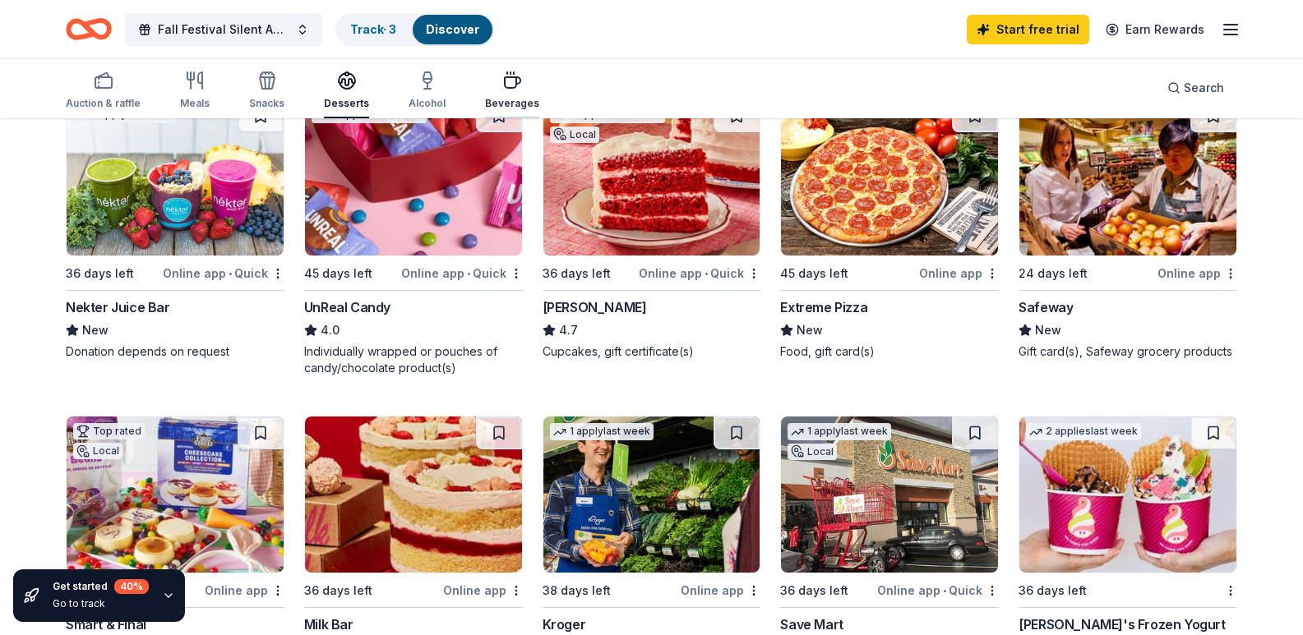
click at [500, 96] on div "Beverages" at bounding box center [512, 90] width 54 height 39
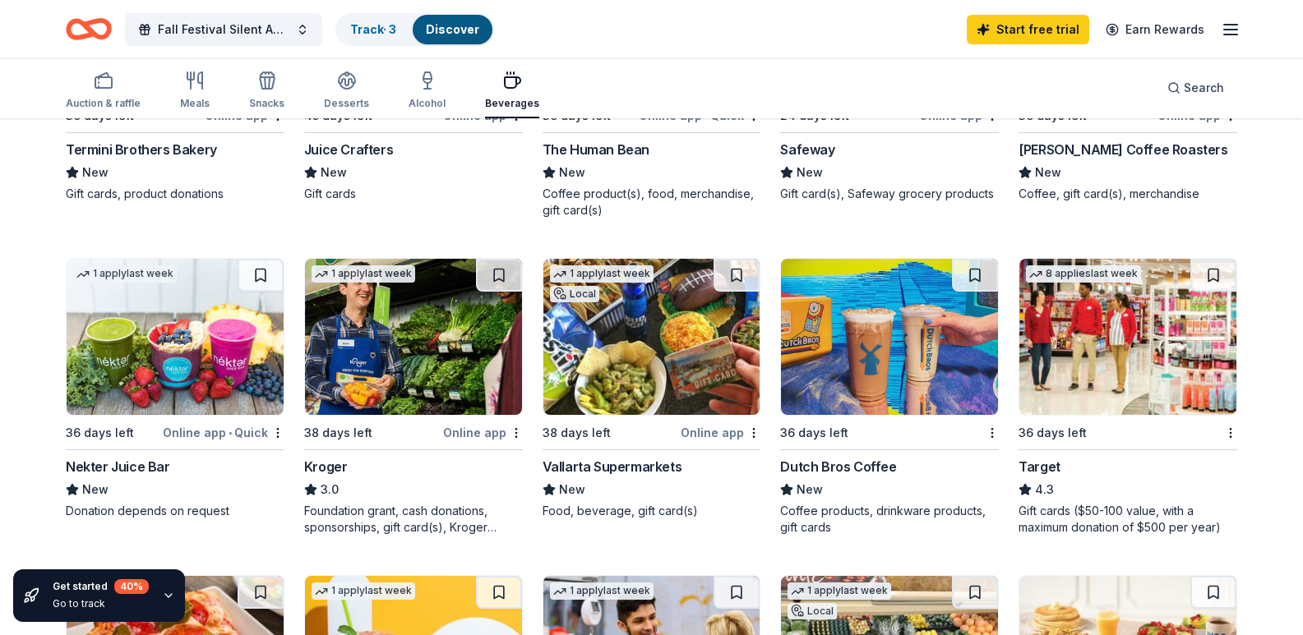
scroll to position [822, 0]
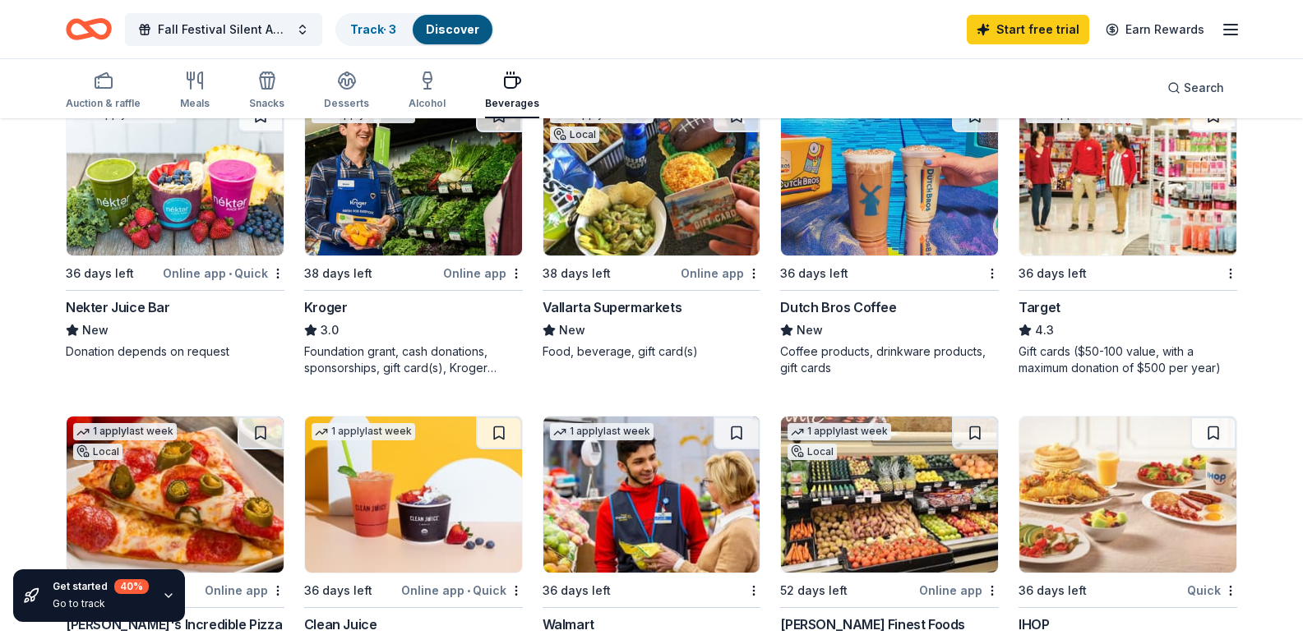
click at [884, 256] on img at bounding box center [889, 177] width 217 height 156
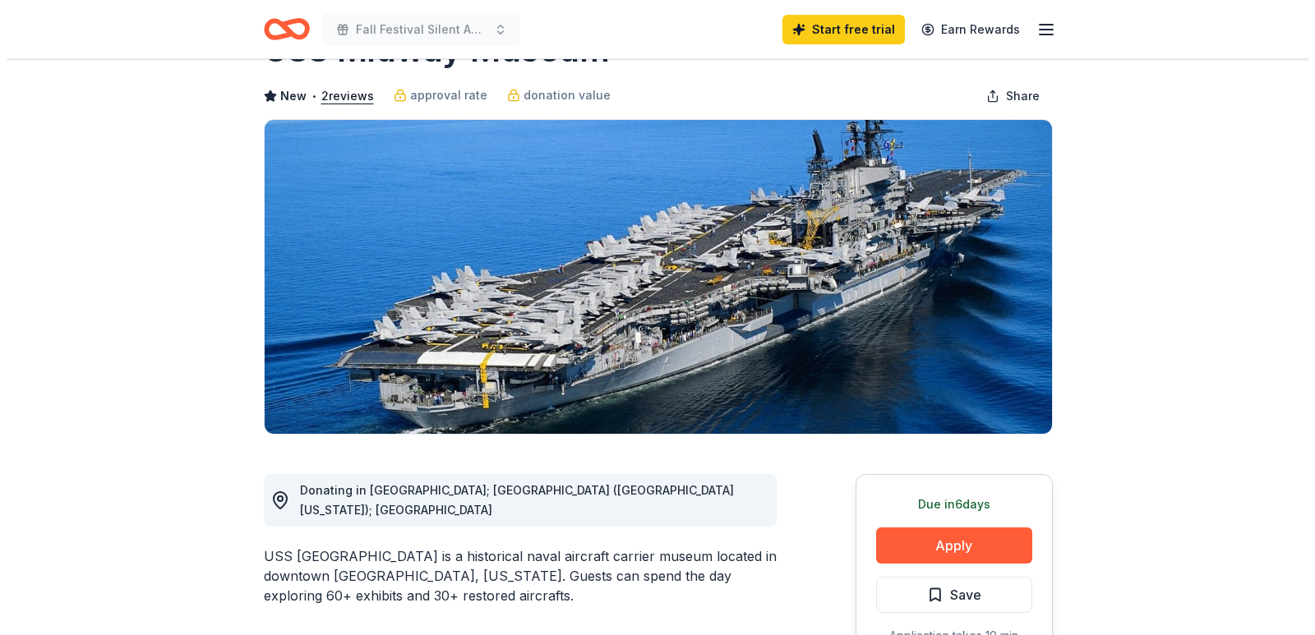
scroll to position [164, 0]
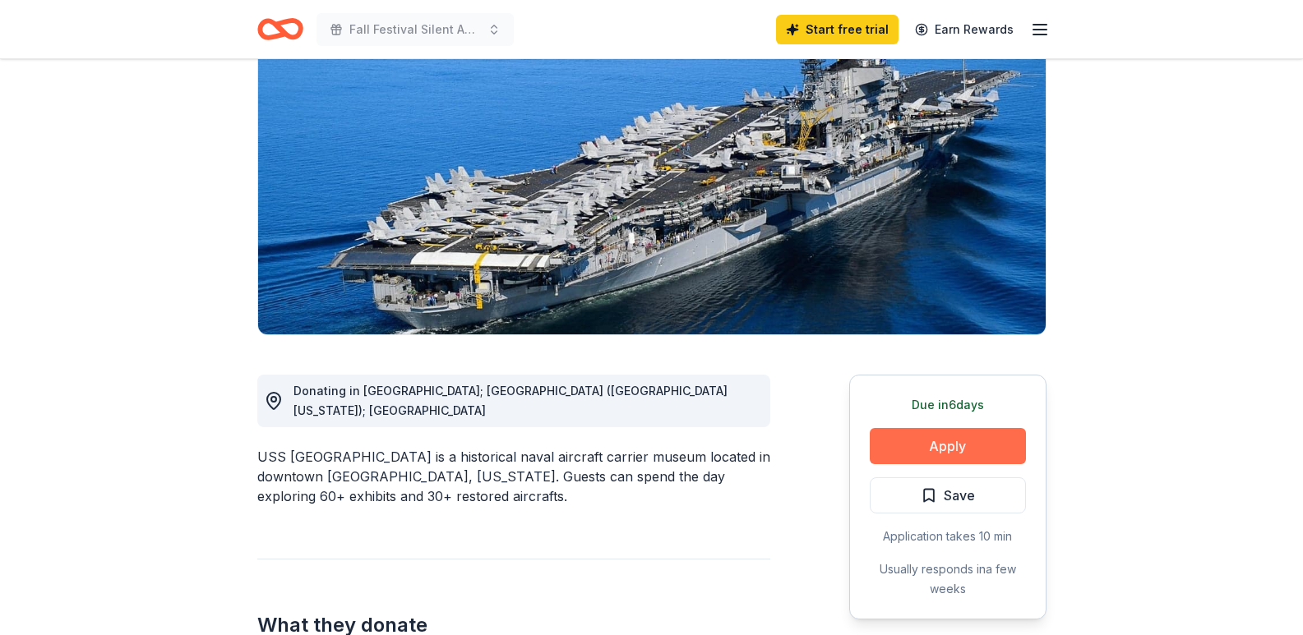
click at [954, 445] on button "Apply" at bounding box center [947, 446] width 156 height 36
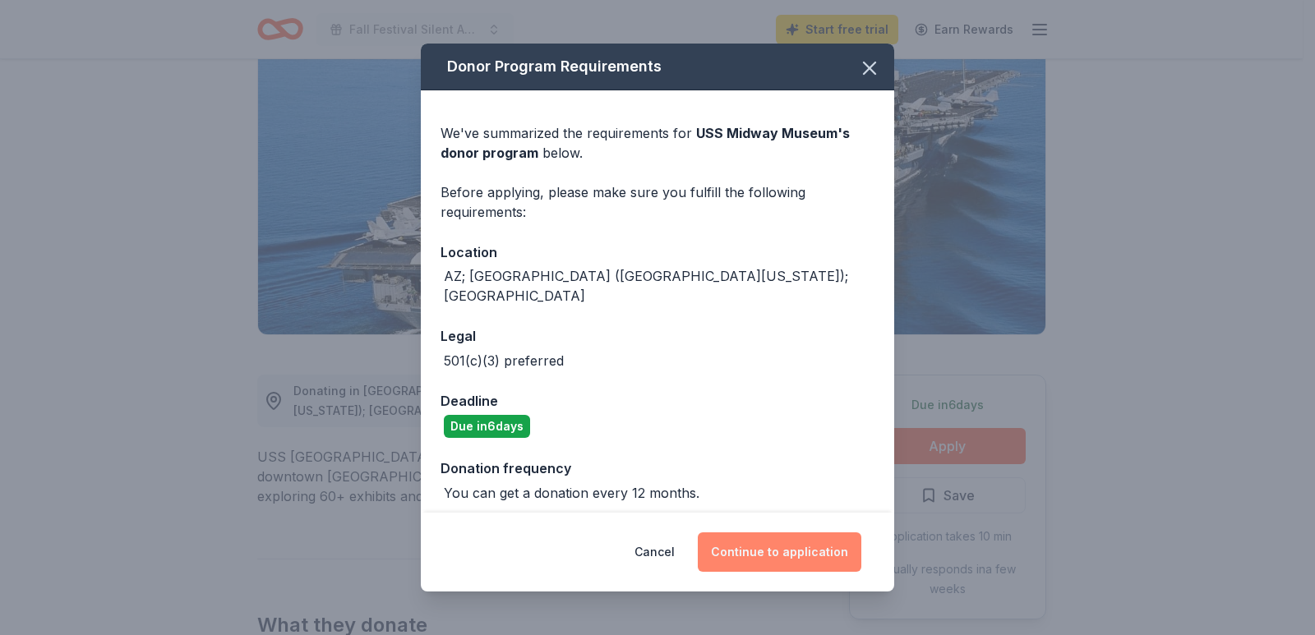
click at [807, 552] on button "Continue to application" at bounding box center [780, 552] width 164 height 39
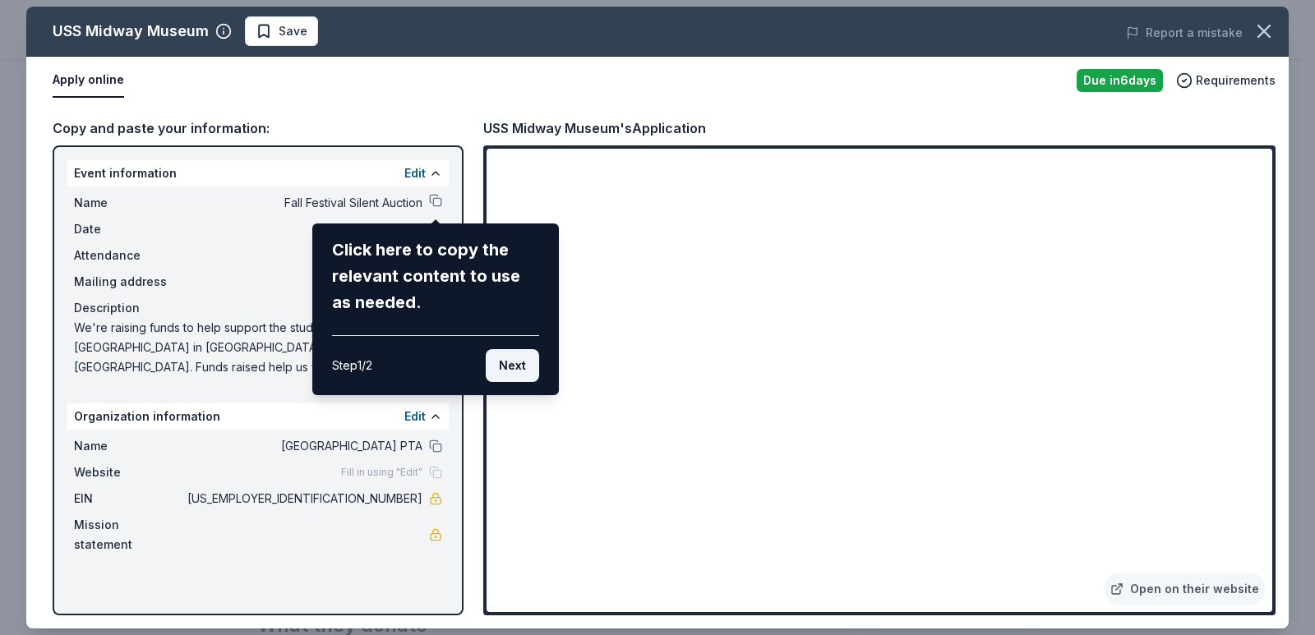
click at [512, 370] on button "Next" at bounding box center [512, 365] width 53 height 33
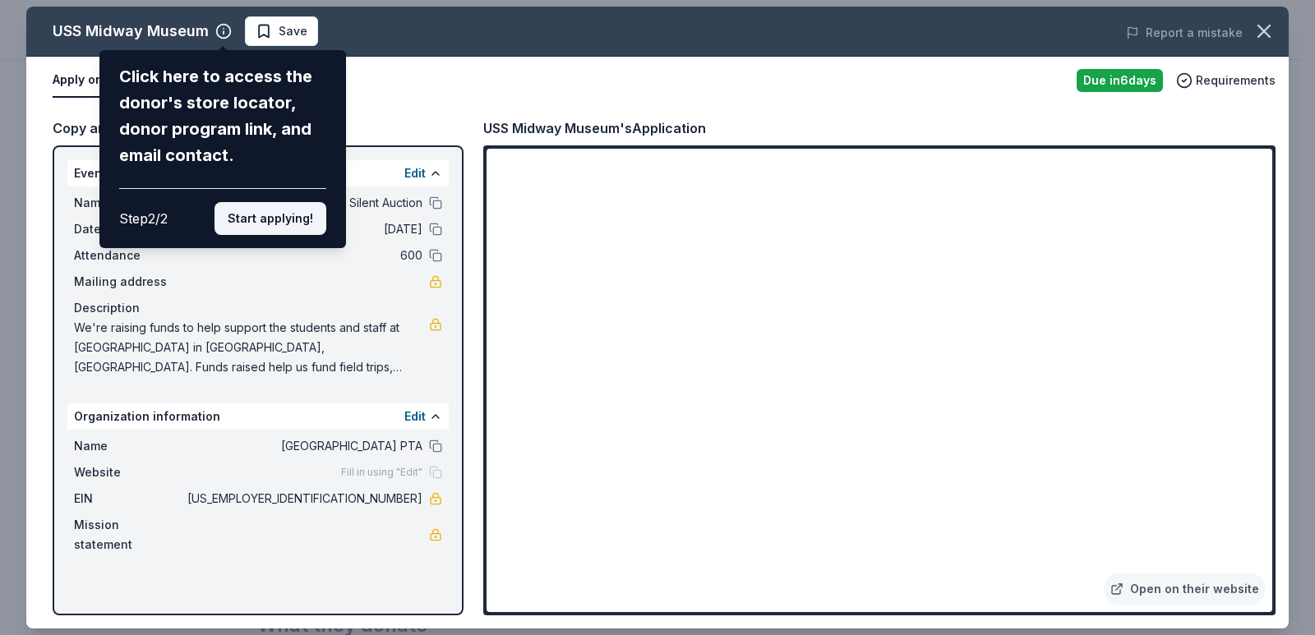
click at [288, 227] on button "Start applying!" at bounding box center [270, 218] width 112 height 33
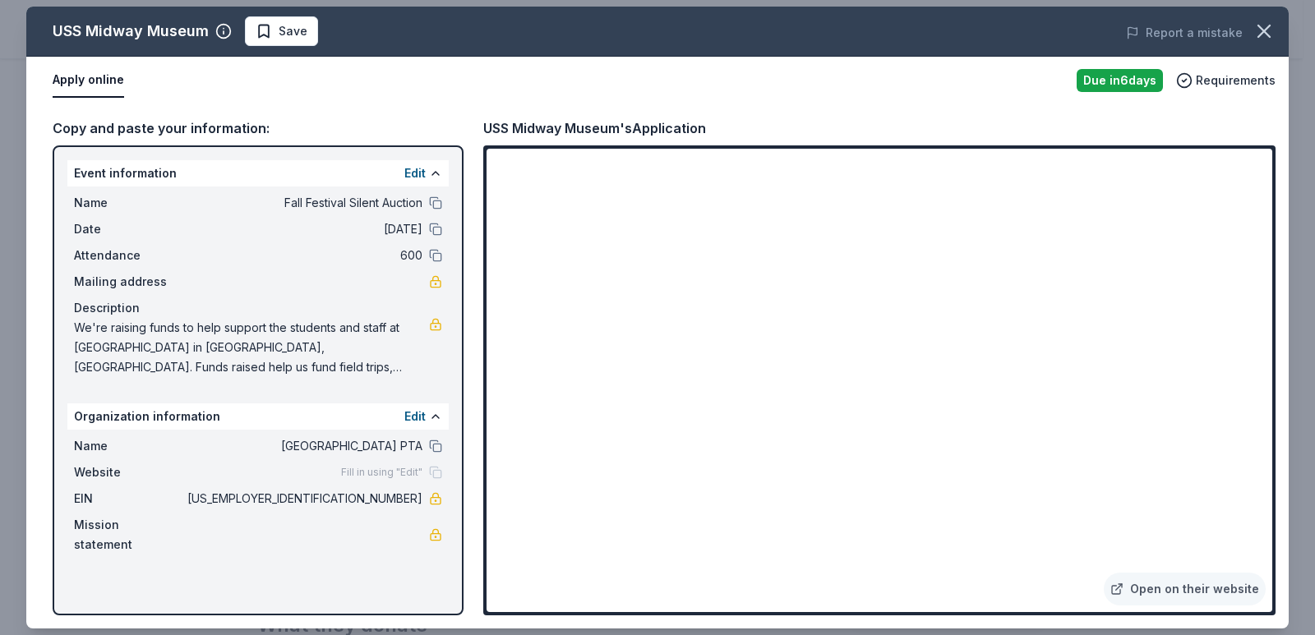
drag, startPoint x: 75, startPoint y: 322, endPoint x: 395, endPoint y: 353, distance: 322.0
click at [395, 353] on span "We're raising funds to help support the students and staff at [GEOGRAPHIC_DATA]…" at bounding box center [251, 347] width 355 height 59
click at [392, 355] on span "We're raising funds to help support the students and staff at [GEOGRAPHIC_DATA]…" at bounding box center [251, 347] width 355 height 59
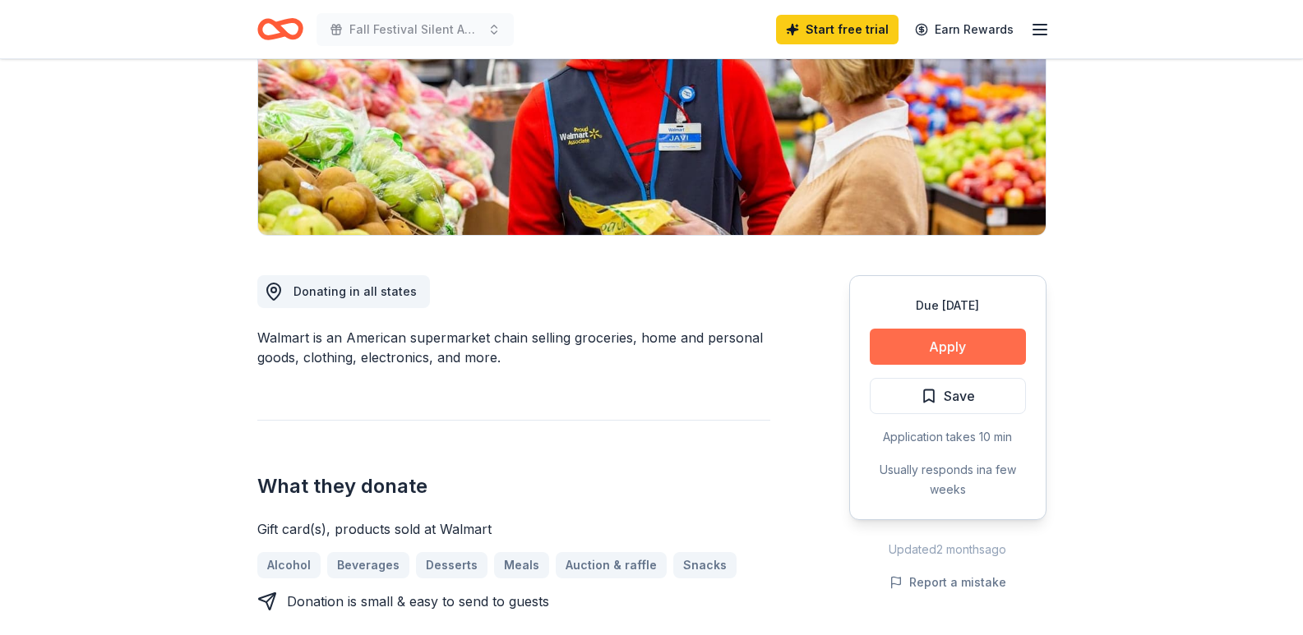
scroll to position [329, 0]
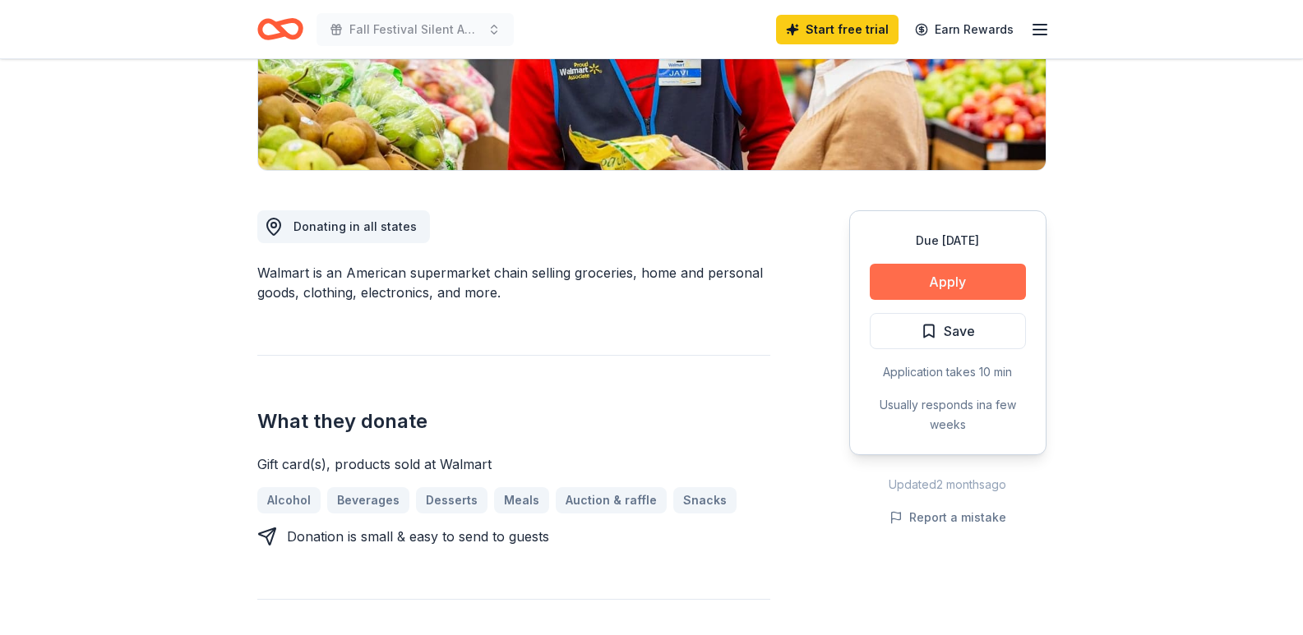
click at [948, 280] on button "Apply" at bounding box center [947, 282] width 156 height 36
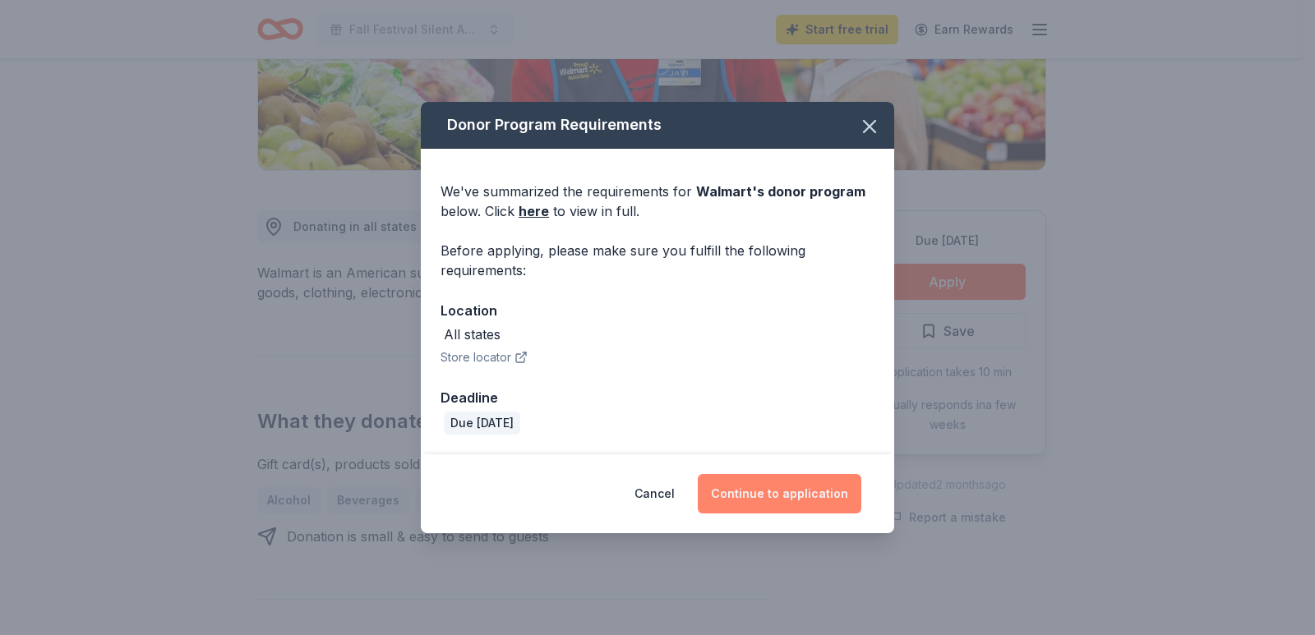
click at [797, 501] on button "Continue to application" at bounding box center [780, 493] width 164 height 39
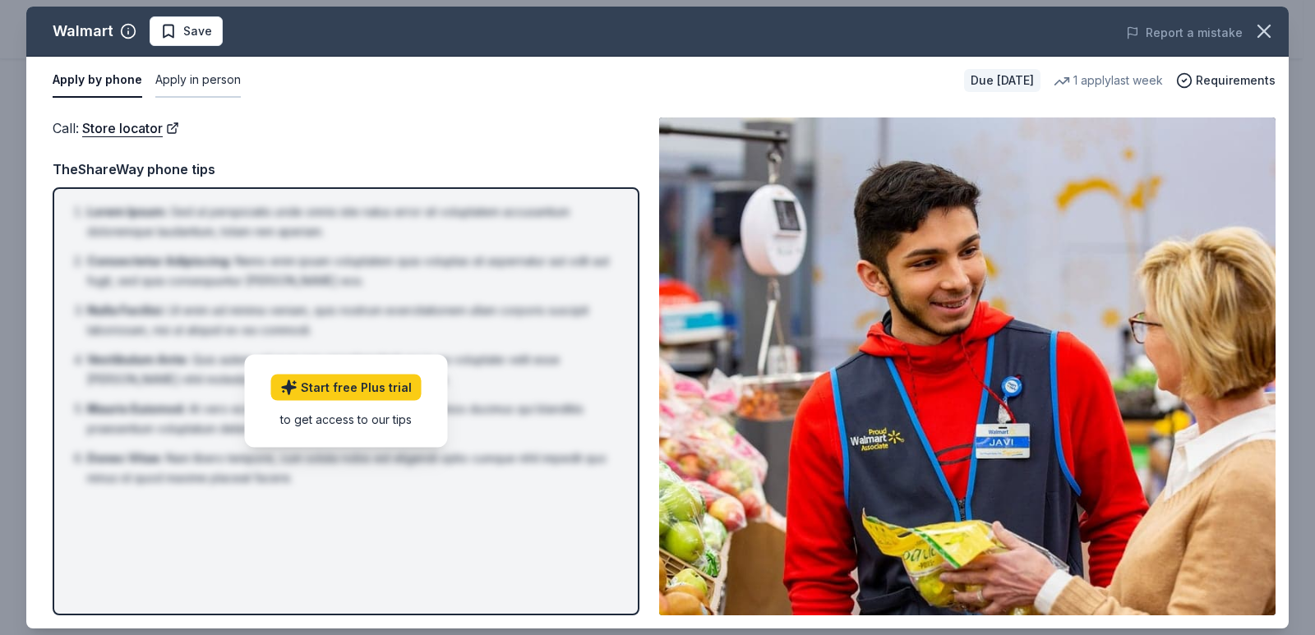
click at [205, 80] on button "Apply in person" at bounding box center [197, 80] width 85 height 35
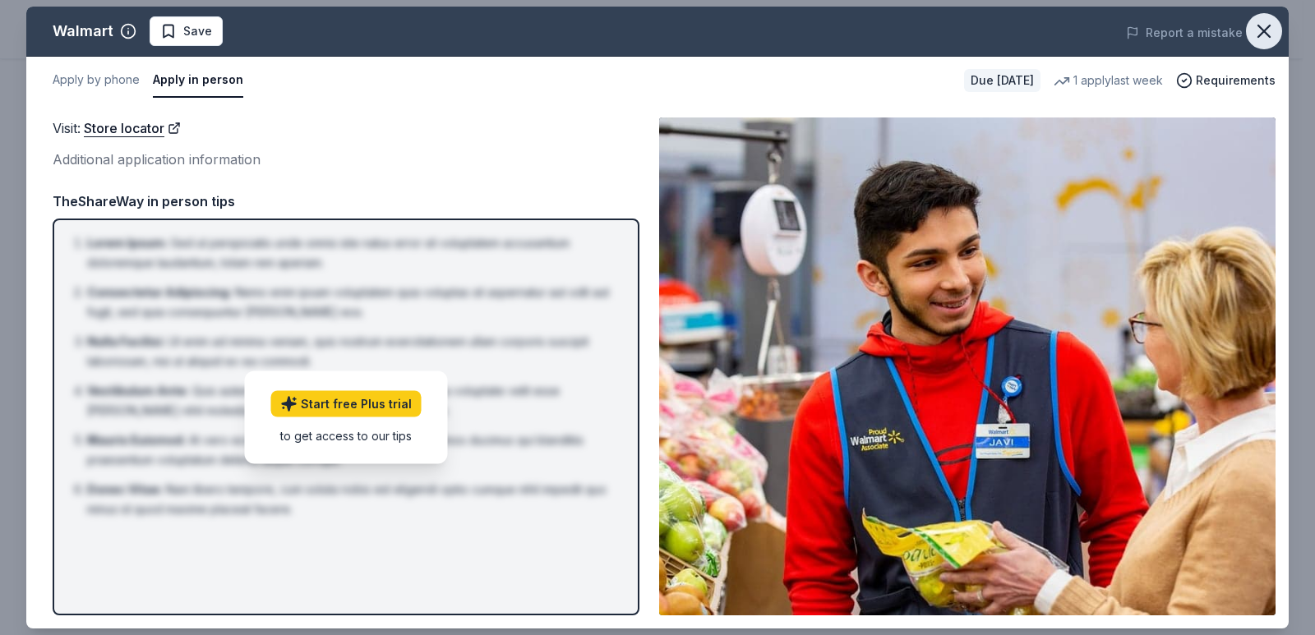
click at [1266, 34] on icon "button" at bounding box center [1264, 31] width 12 height 12
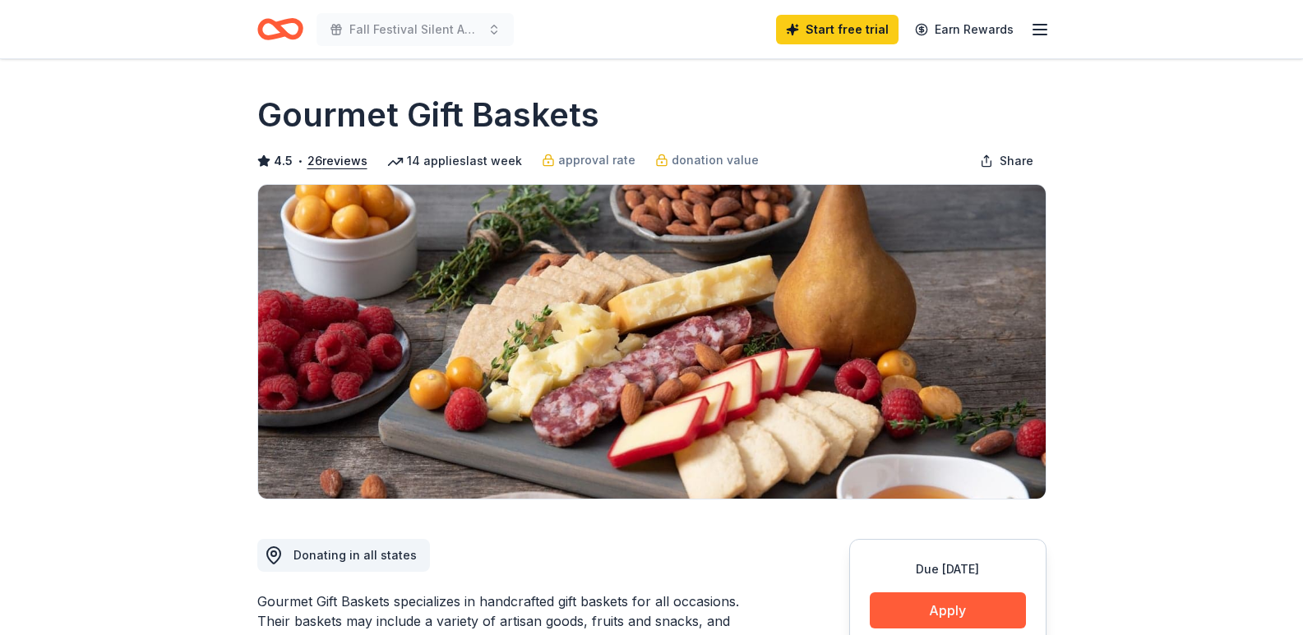
click at [943, 593] on button "Apply" at bounding box center [947, 611] width 156 height 36
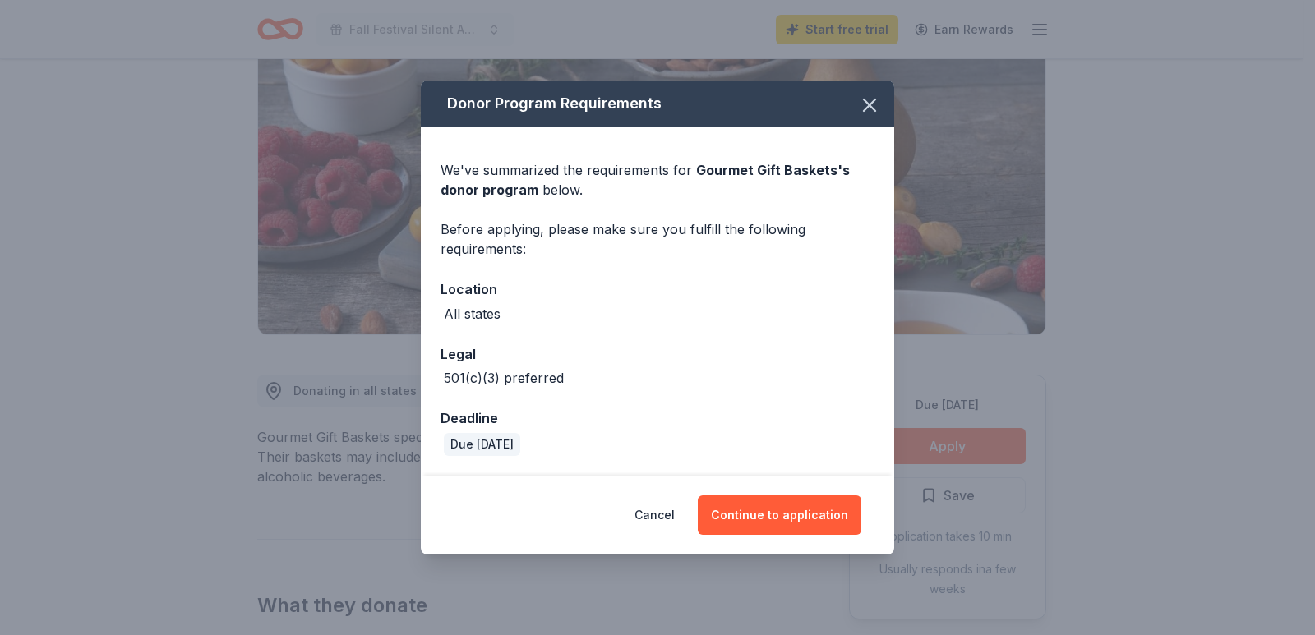
scroll to position [164, 0]
click at [803, 518] on button "Continue to application" at bounding box center [780, 515] width 164 height 39
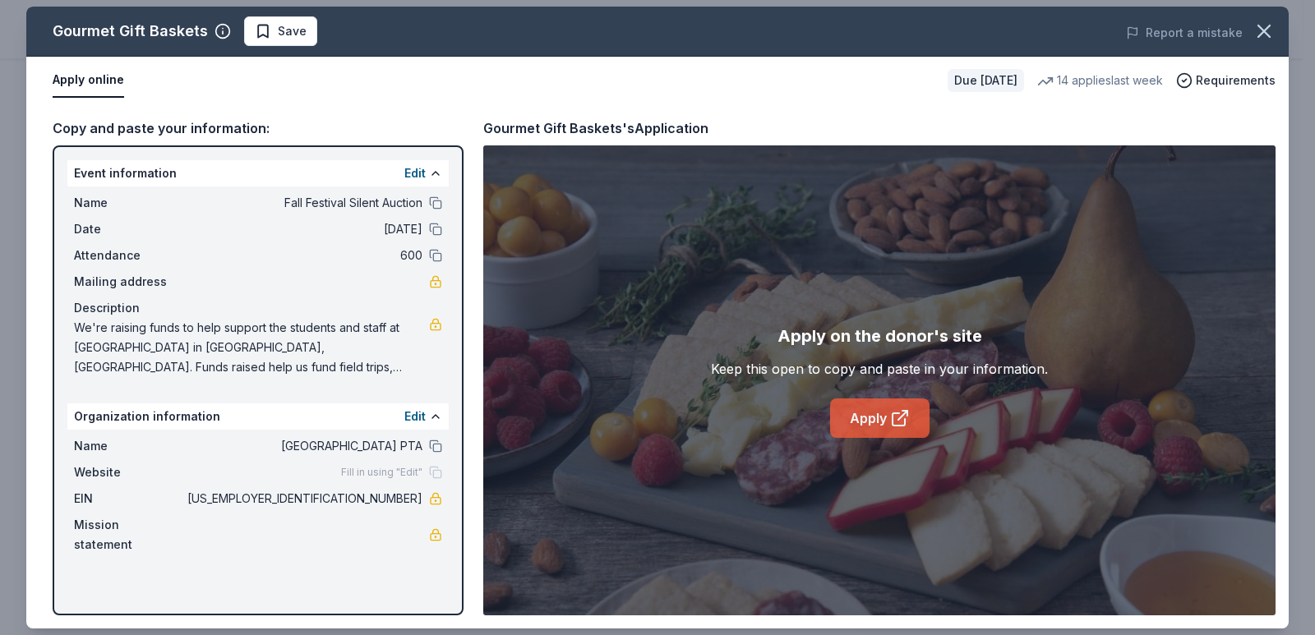
click at [881, 418] on link "Apply" at bounding box center [879, 418] width 99 height 39
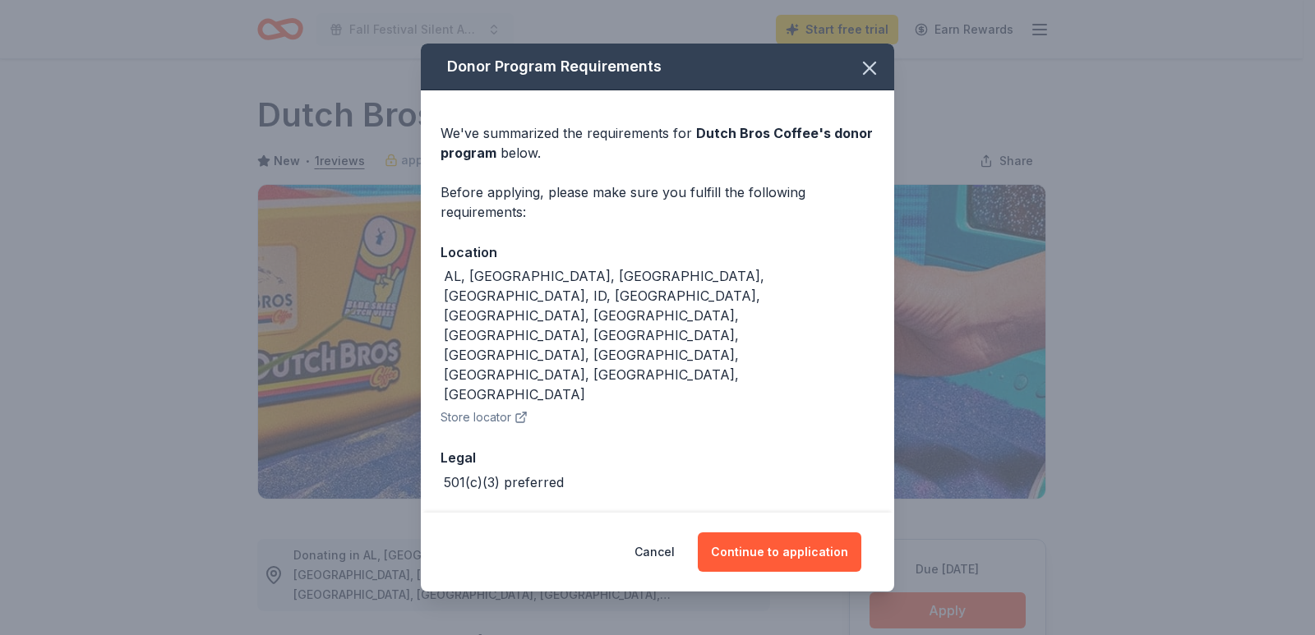
scroll to position [247, 0]
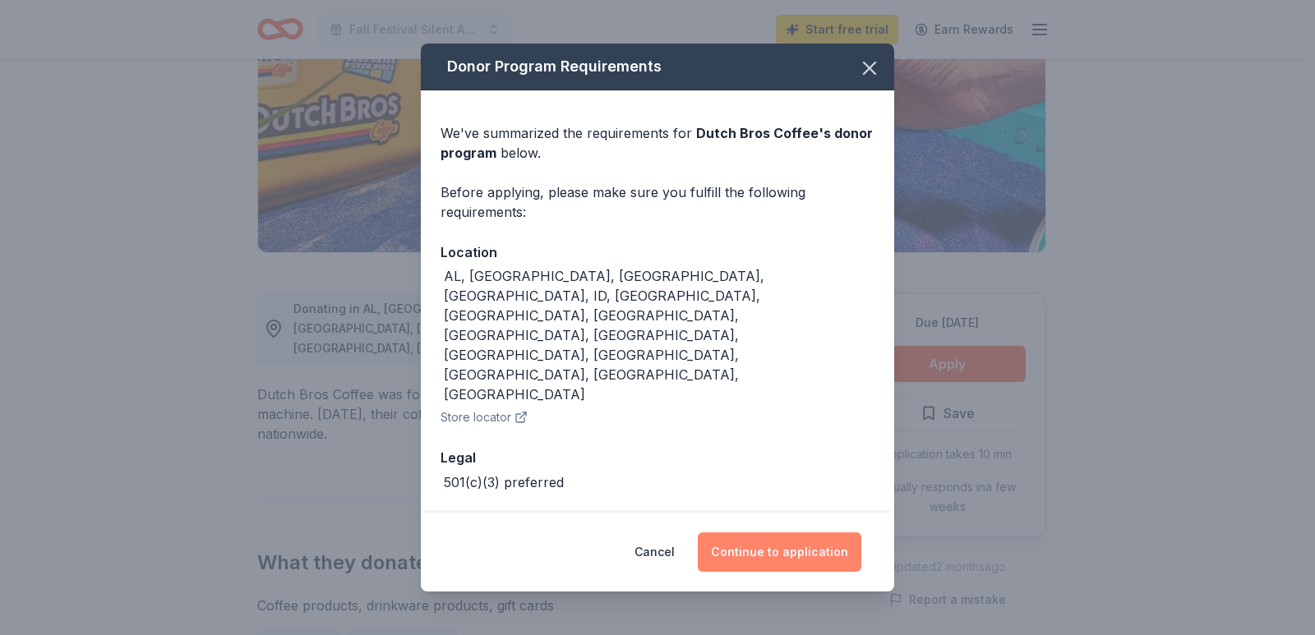
click at [825, 533] on button "Continue to application" at bounding box center [780, 552] width 164 height 39
